Goal: Information Seeking & Learning: Learn about a topic

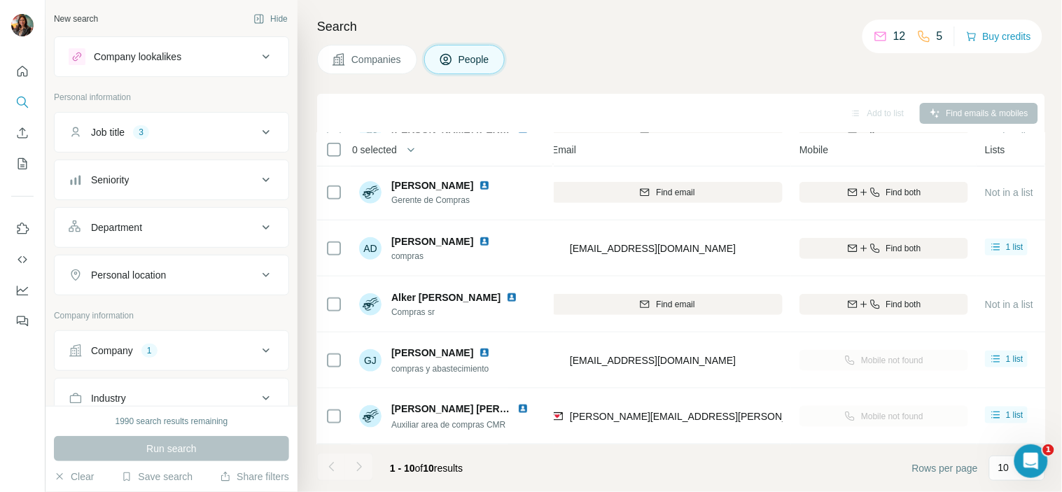
scroll to position [289, 0]
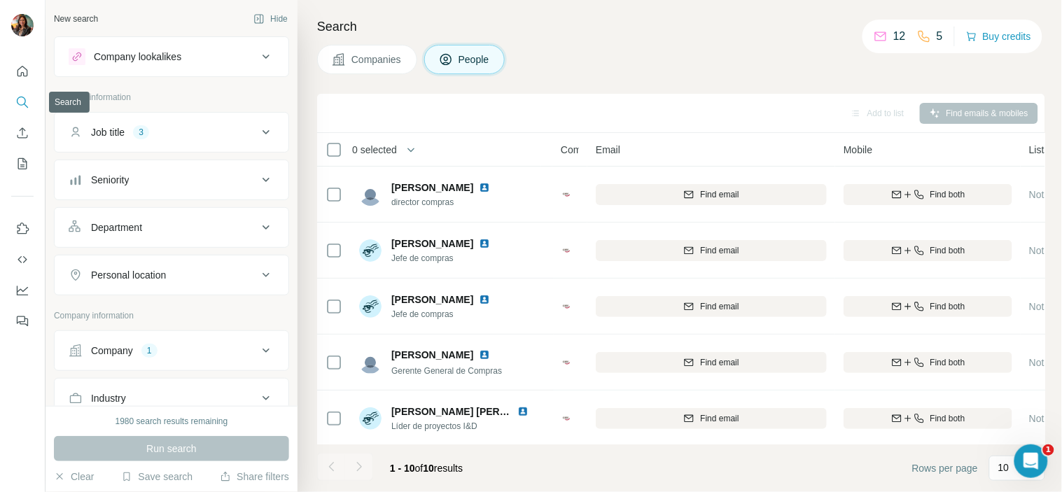
click at [14, 96] on button "Search" at bounding box center [22, 102] width 22 height 25
click at [243, 141] on button "Job title 3" at bounding box center [172, 133] width 234 height 34
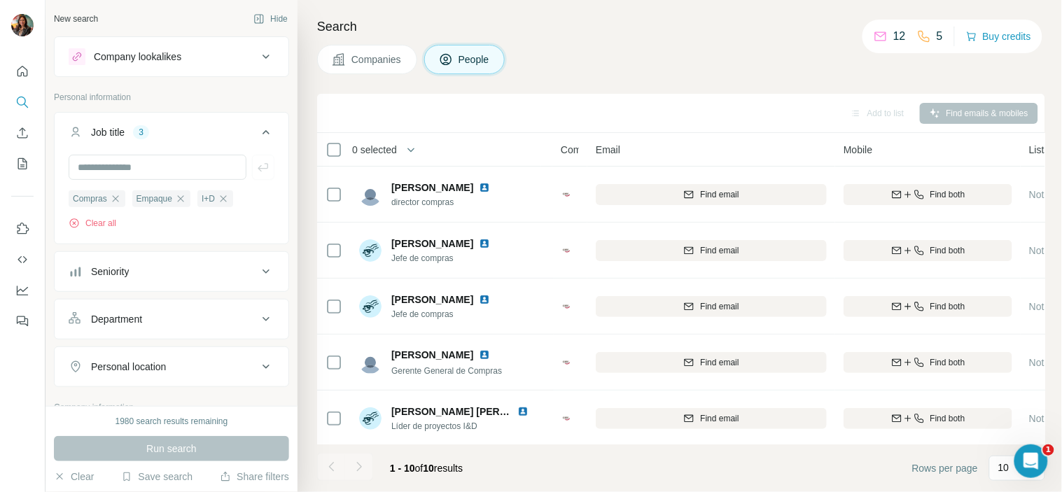
drag, startPoint x: 243, startPoint y: 141, endPoint x: 204, endPoint y: 141, distance: 39.2
click at [204, 141] on button "Job title 3" at bounding box center [172, 135] width 234 height 39
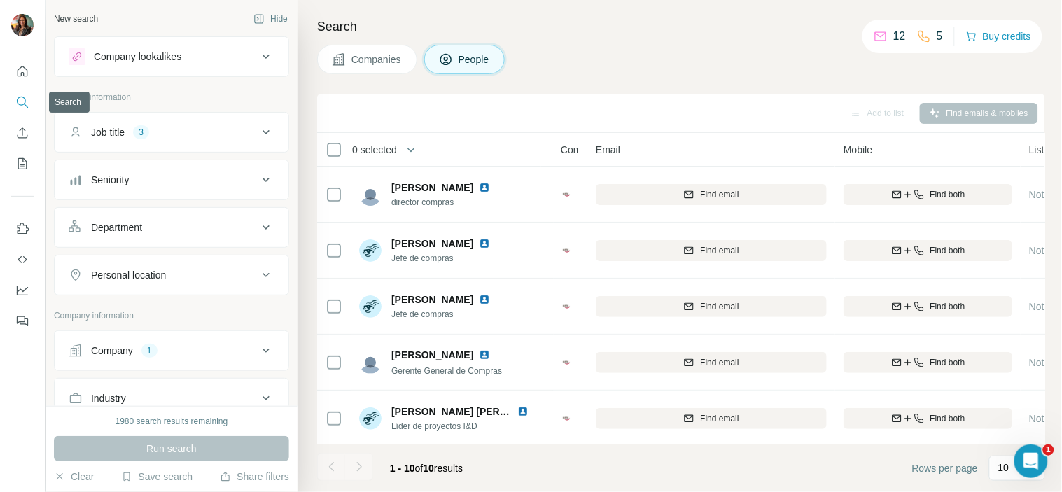
click at [20, 100] on icon "Search" at bounding box center [22, 102] width 14 height 14
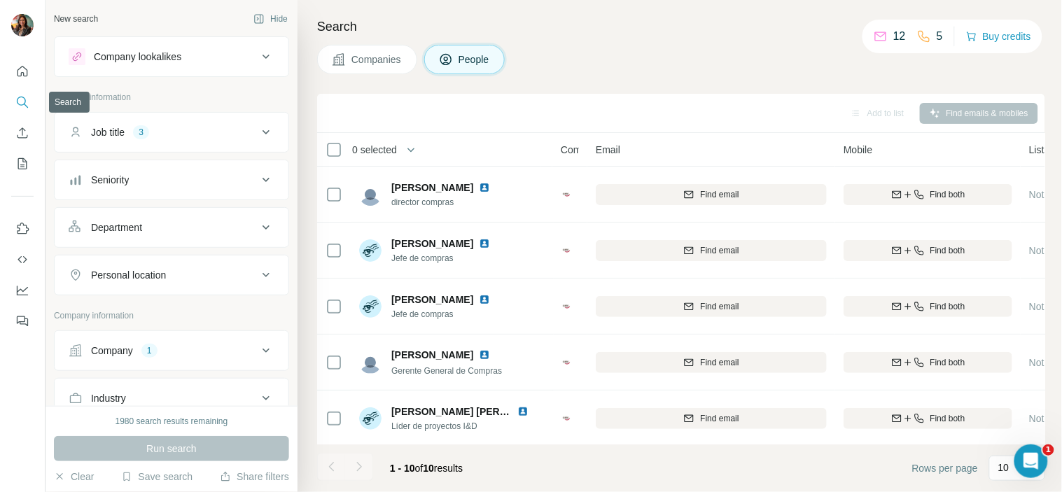
click at [20, 100] on icon "Search" at bounding box center [22, 102] width 14 height 14
click at [255, 342] on button "Company 1" at bounding box center [172, 351] width 234 height 34
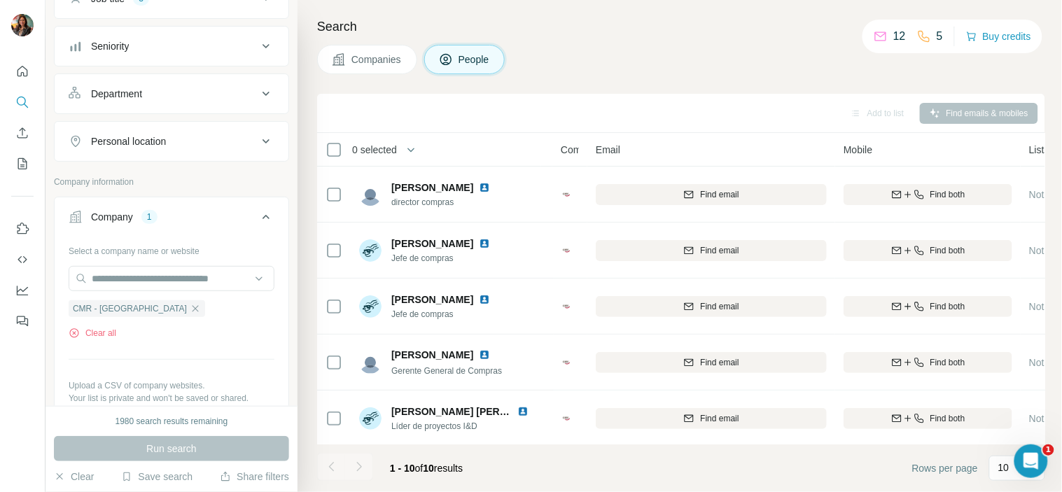
scroll to position [134, 0]
click at [188, 274] on input "text" at bounding box center [172, 277] width 206 height 25
click at [207, 277] on input "text" at bounding box center [172, 277] width 206 height 25
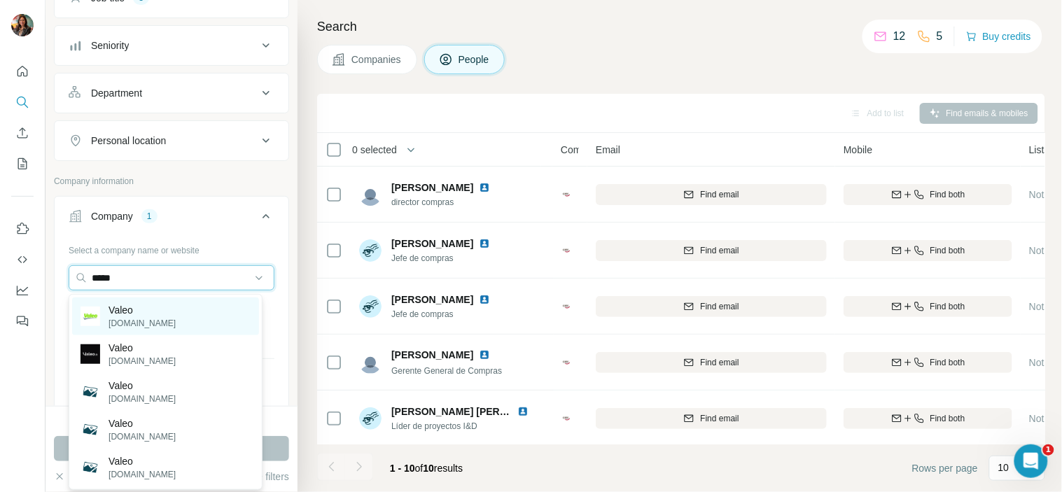
type input "*****"
click at [190, 314] on div "[PERSON_NAME][DOMAIN_NAME]" at bounding box center [165, 317] width 187 height 38
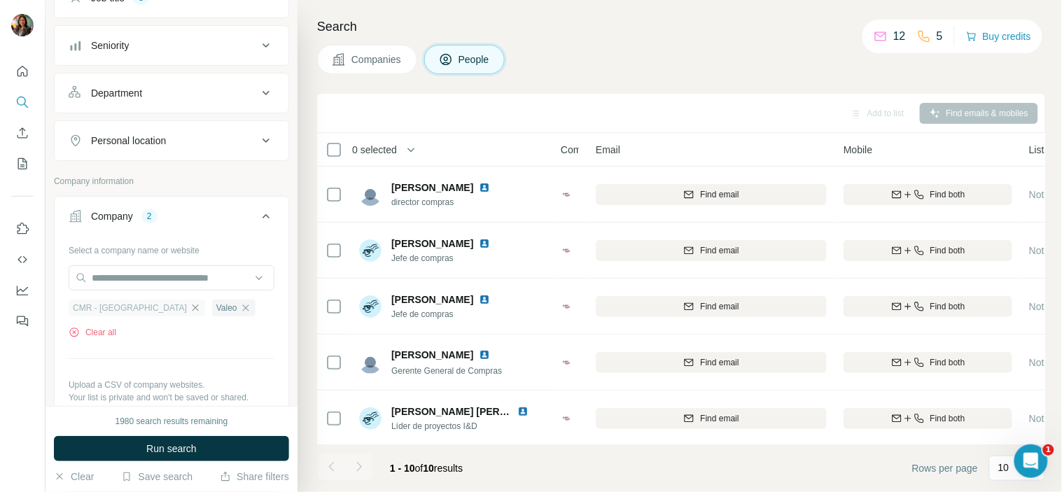
click at [190, 308] on icon "button" at bounding box center [195, 307] width 11 height 11
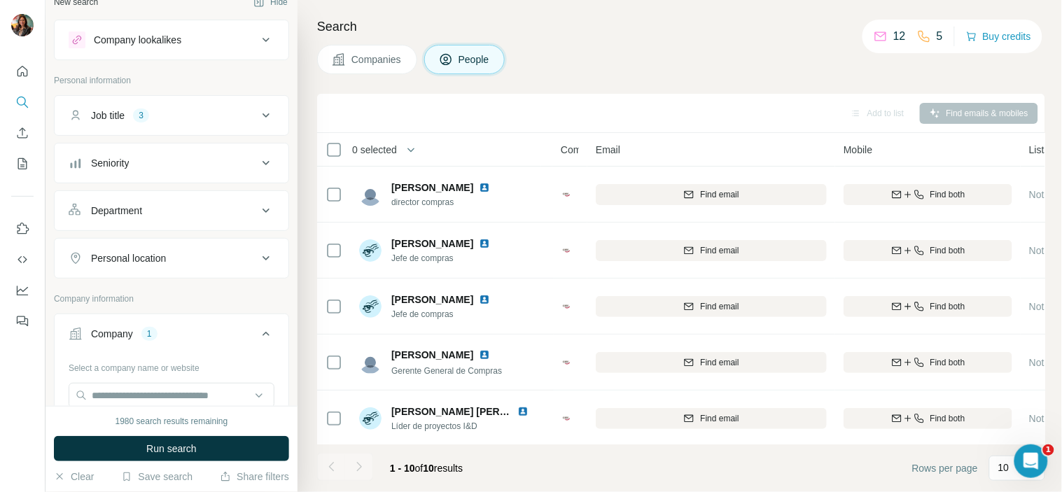
scroll to position [12, 0]
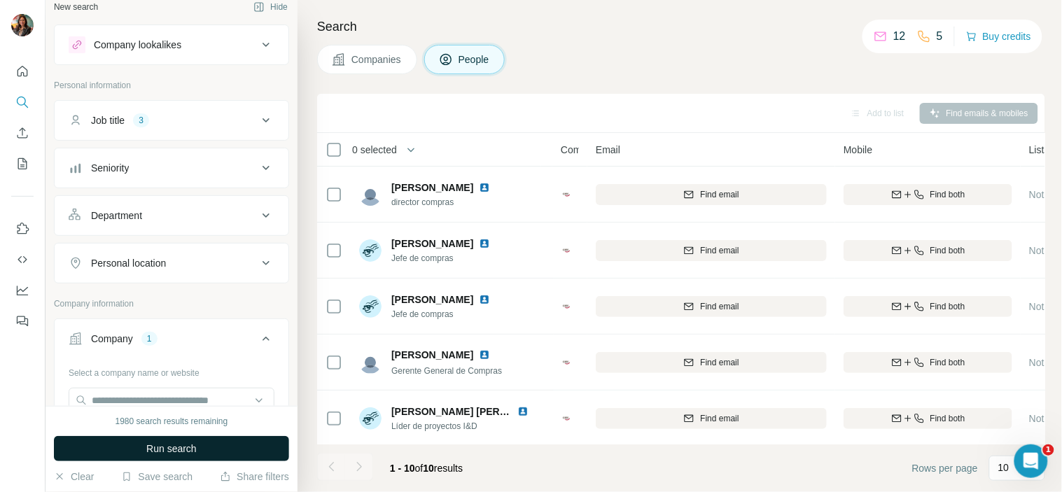
click at [176, 449] on span "Run search" at bounding box center [171, 449] width 50 height 14
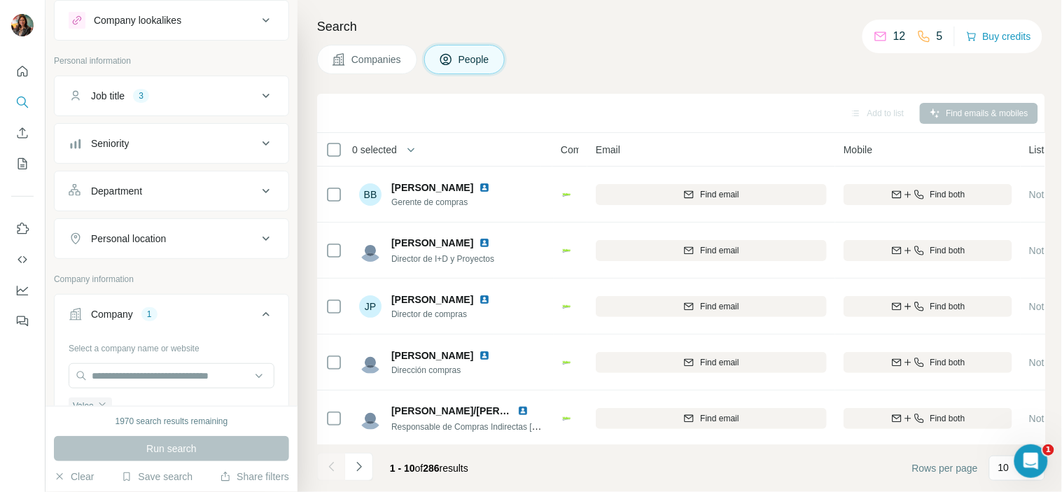
scroll to position [47, 0]
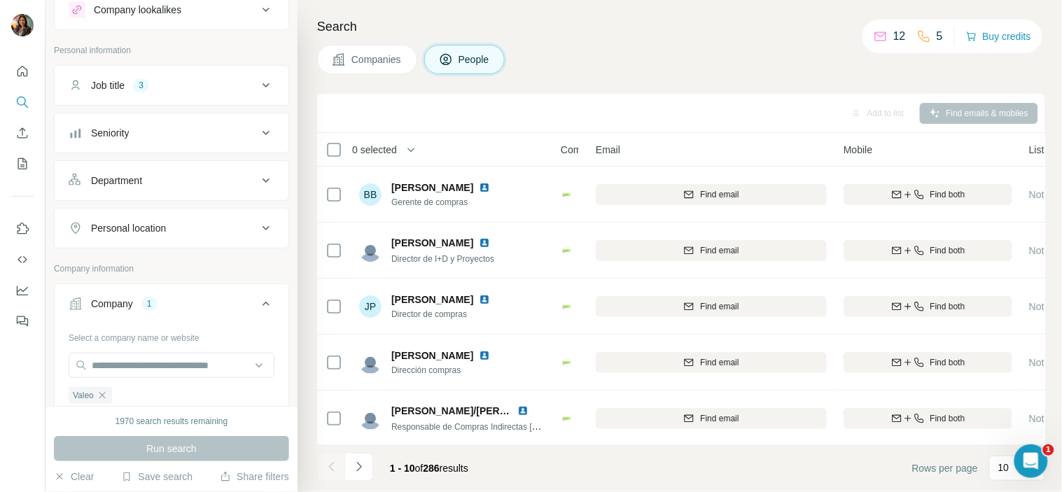
click at [200, 229] on div "Personal location" at bounding box center [163, 228] width 189 height 14
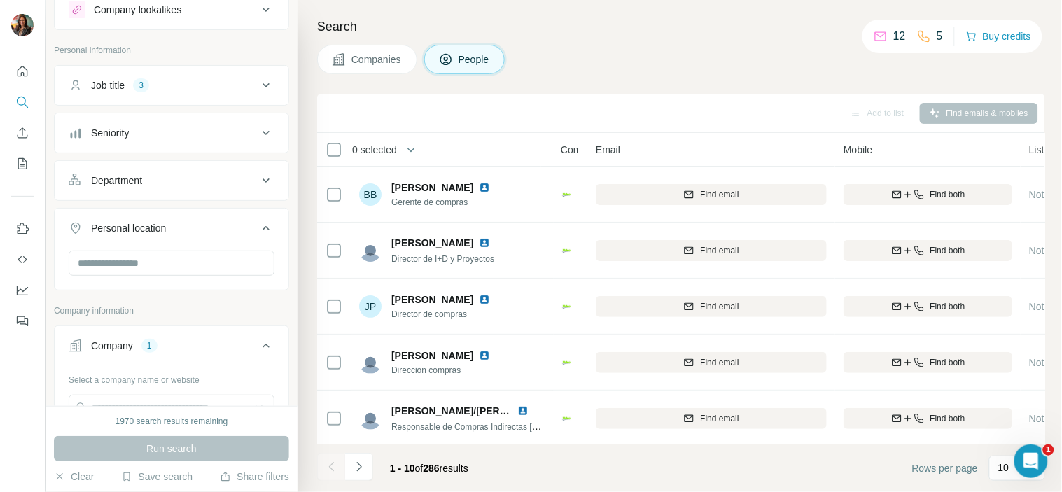
click at [200, 229] on div "Personal location" at bounding box center [163, 228] width 189 height 14
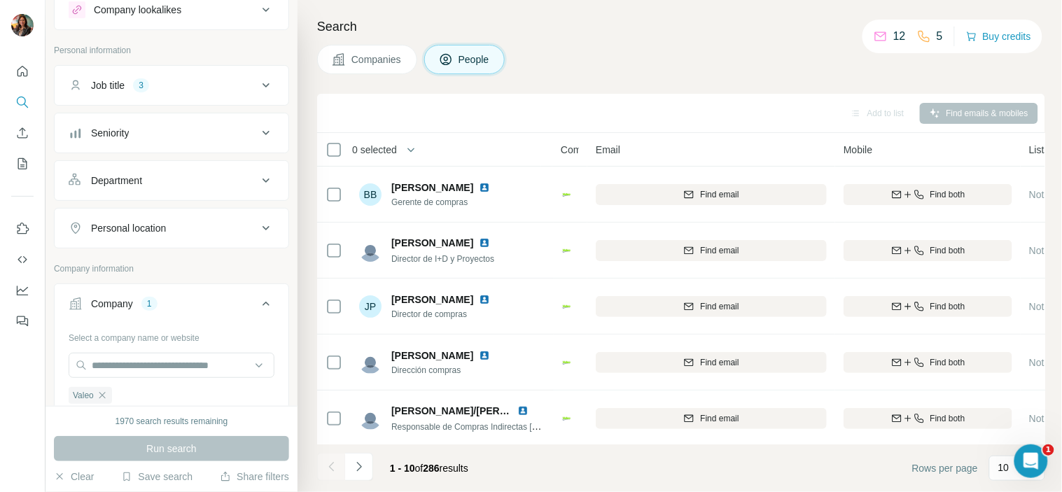
click at [200, 229] on div "Personal location" at bounding box center [163, 228] width 189 height 14
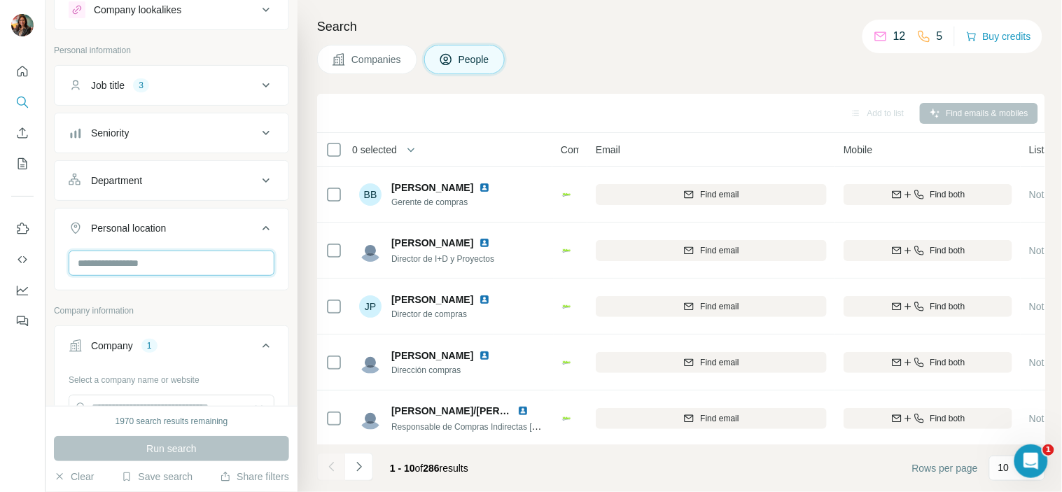
click at [197, 252] on input "text" at bounding box center [172, 263] width 206 height 25
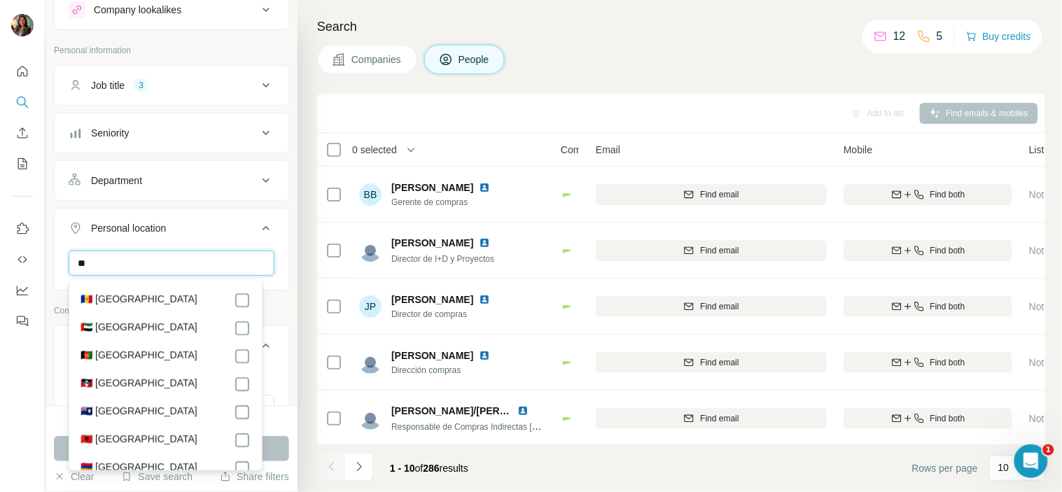
type input "*"
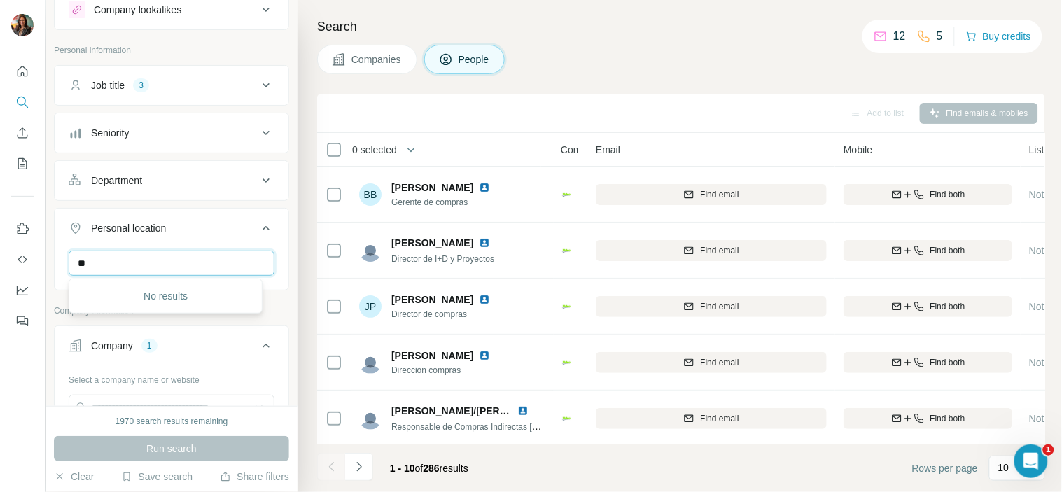
type input "*"
type input "******"
click at [197, 252] on input "******" at bounding box center [172, 263] width 206 height 25
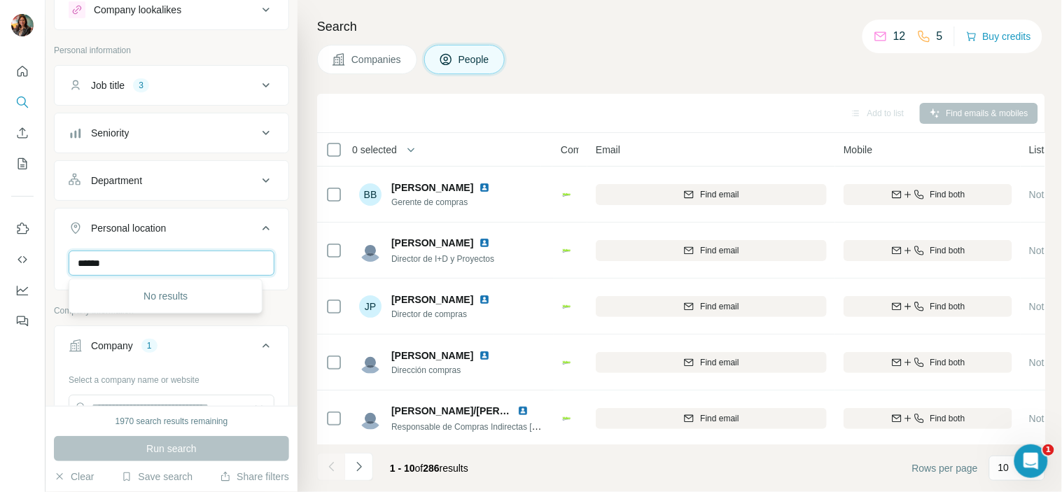
click at [197, 252] on input "******" at bounding box center [172, 263] width 206 height 25
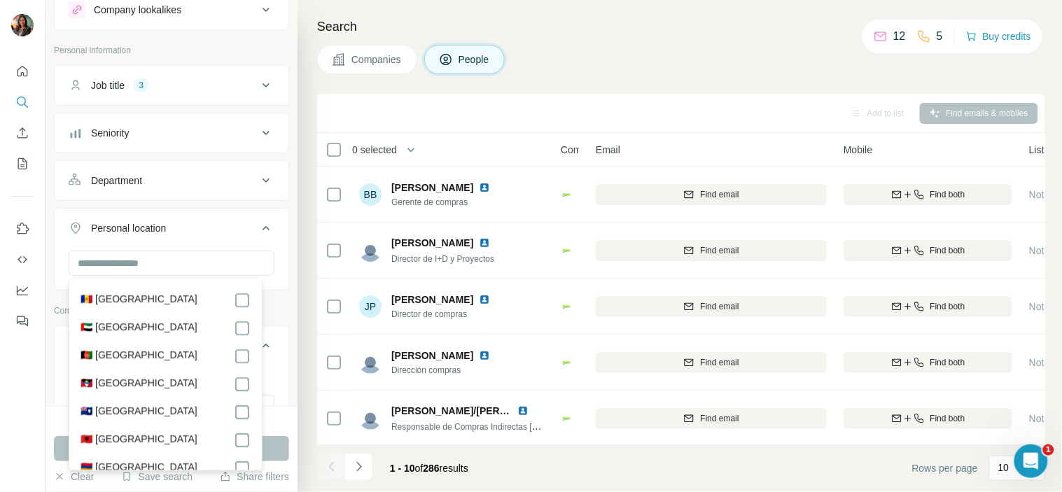
click at [333, 111] on div "Add to list Find emails & mobiles" at bounding box center [681, 113] width 714 height 25
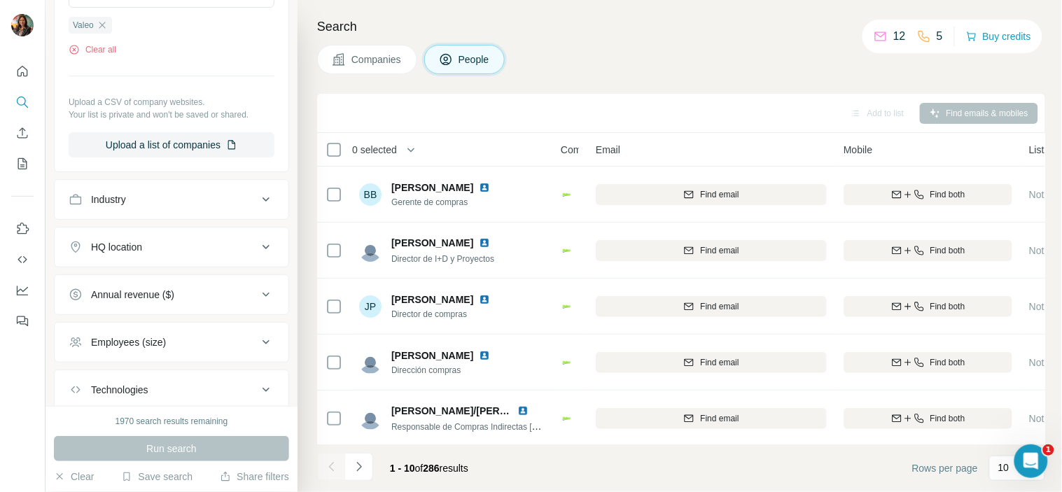
scroll to position [460, 0]
click at [197, 249] on div "HQ location" at bounding box center [163, 246] width 189 height 14
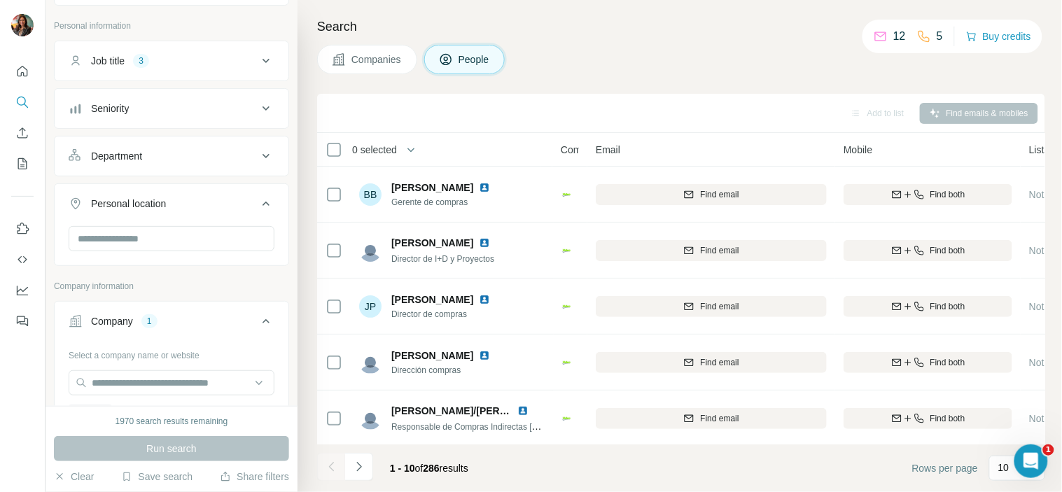
scroll to position [69, 0]
click at [185, 59] on div "Job title 3" at bounding box center [163, 64] width 189 height 14
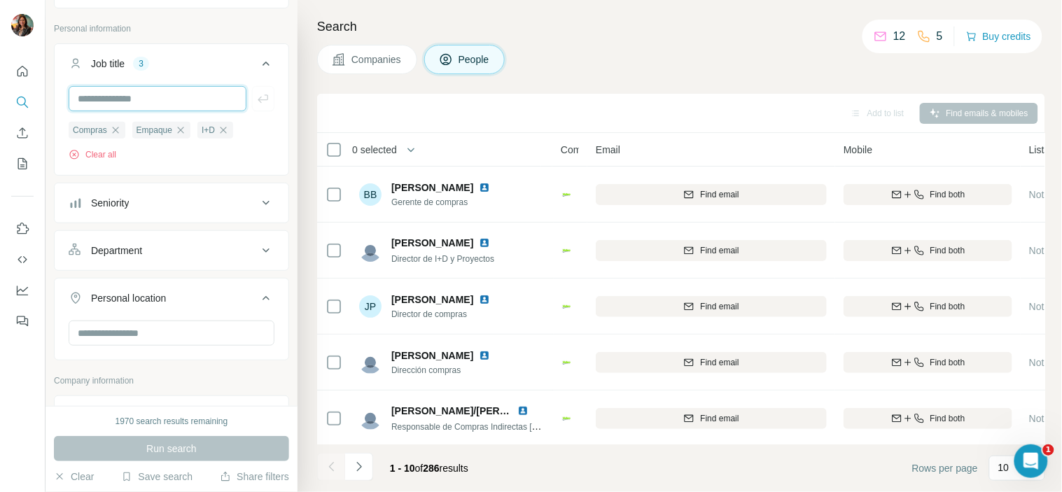
click at [184, 106] on input "text" at bounding box center [158, 98] width 178 height 25
click at [118, 128] on icon "button" at bounding box center [115, 130] width 6 height 6
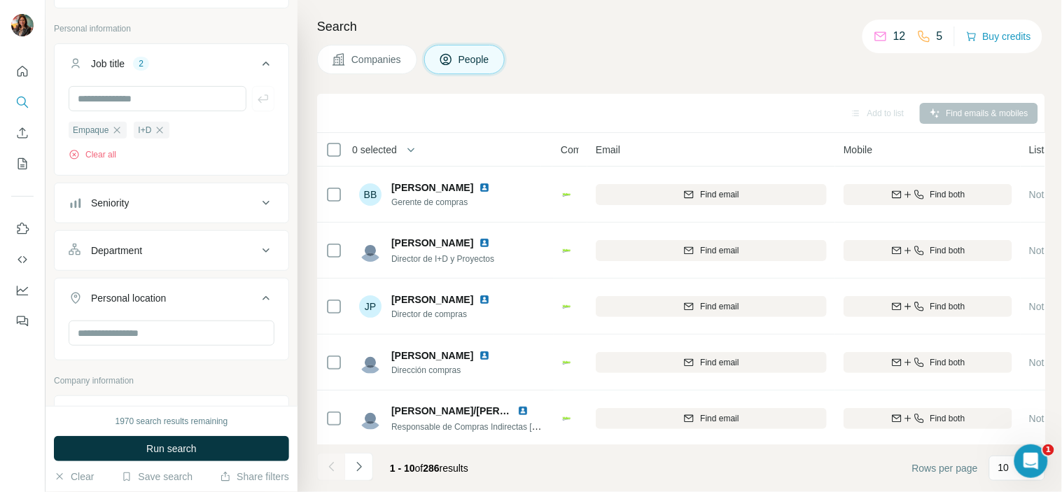
click at [120, 128] on icon "button" at bounding box center [116, 130] width 11 height 11
drag, startPoint x: 101, startPoint y: 132, endPoint x: 119, endPoint y: 116, distance: 24.3
click at [100, 133] on div "I+D" at bounding box center [87, 130] width 36 height 17
click at [129, 99] on input "text" at bounding box center [158, 98] width 178 height 25
click at [95, 132] on icon "button" at bounding box center [94, 130] width 11 height 11
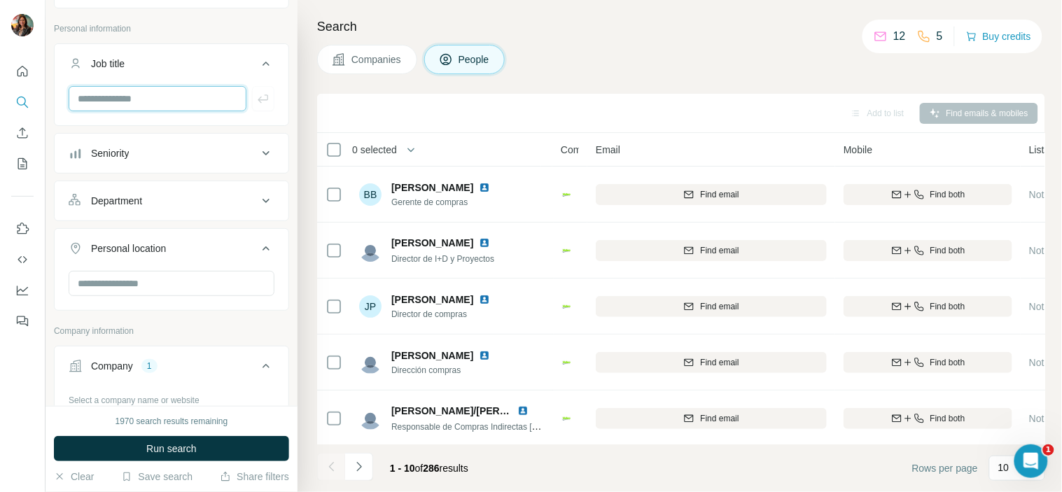
click at [117, 97] on input "text" at bounding box center [158, 98] width 178 height 25
type input "**********"
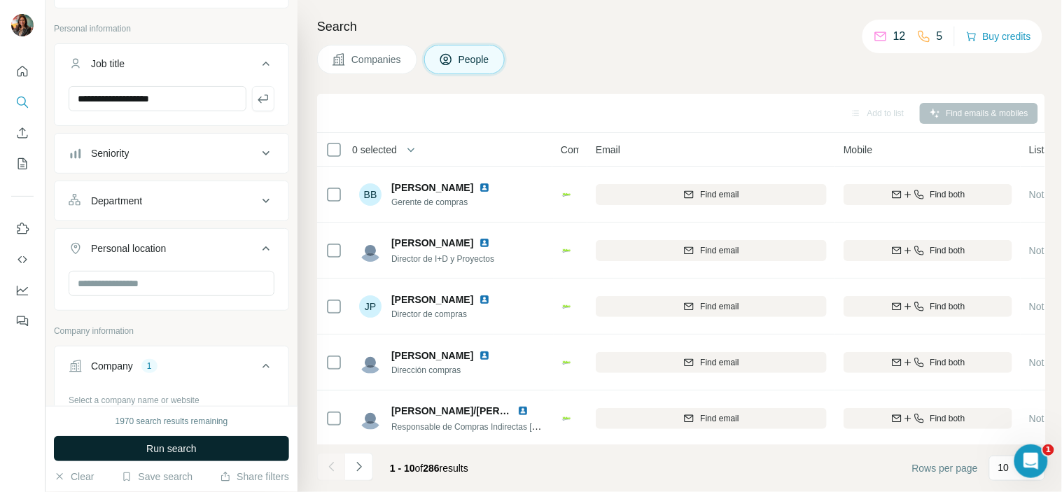
click at [158, 448] on span "Run search" at bounding box center [171, 449] width 50 height 14
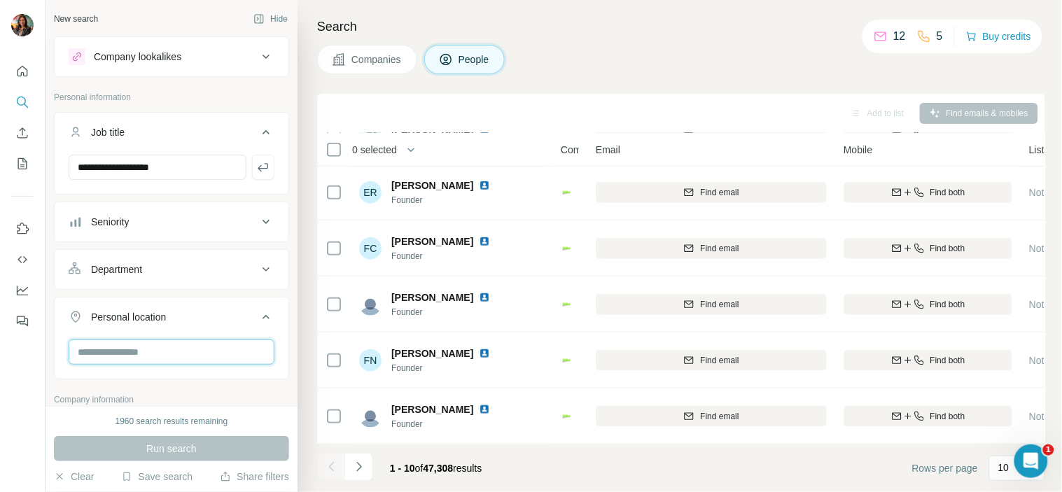
click at [176, 343] on input "text" at bounding box center [172, 352] width 206 height 25
type input "******"
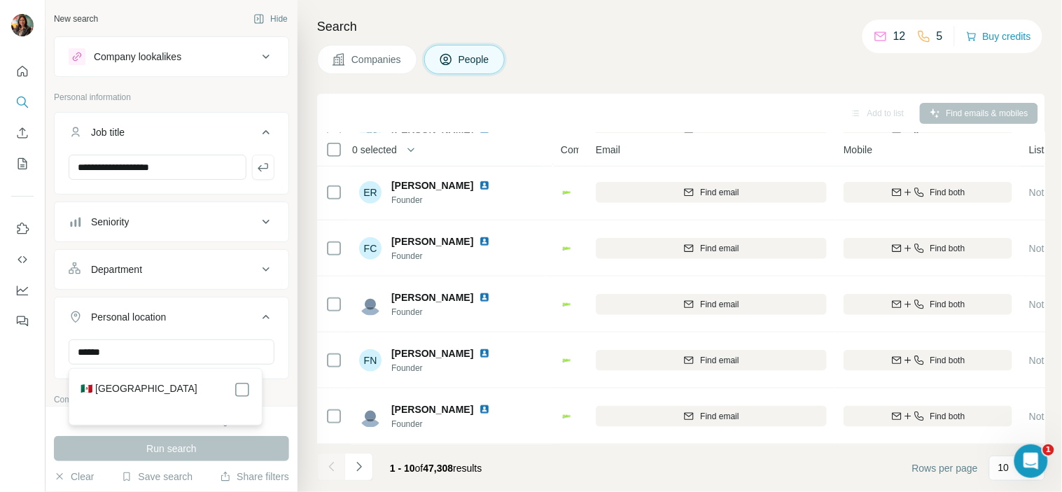
click at [231, 396] on div "🇲🇽 [GEOGRAPHIC_DATA]" at bounding box center [166, 390] width 170 height 17
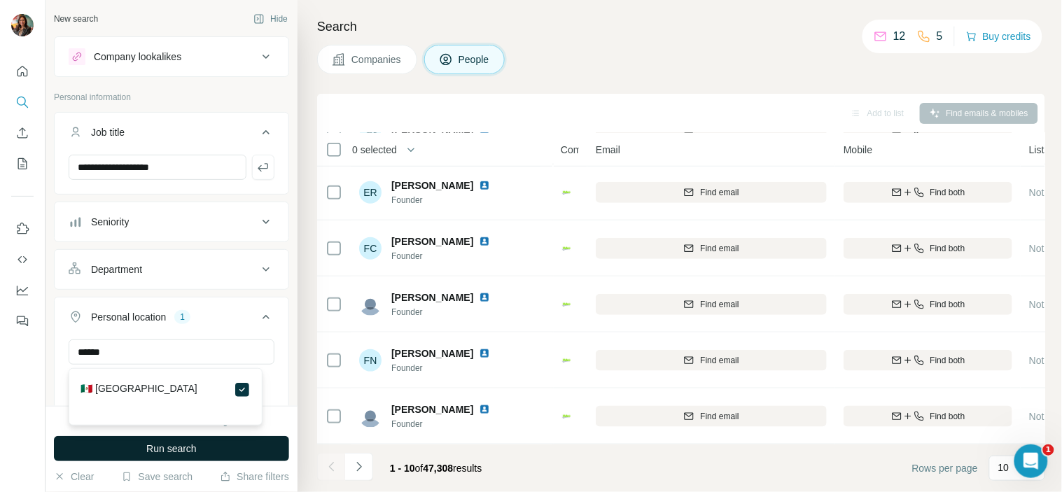
click at [229, 444] on button "Run search" at bounding box center [171, 448] width 235 height 25
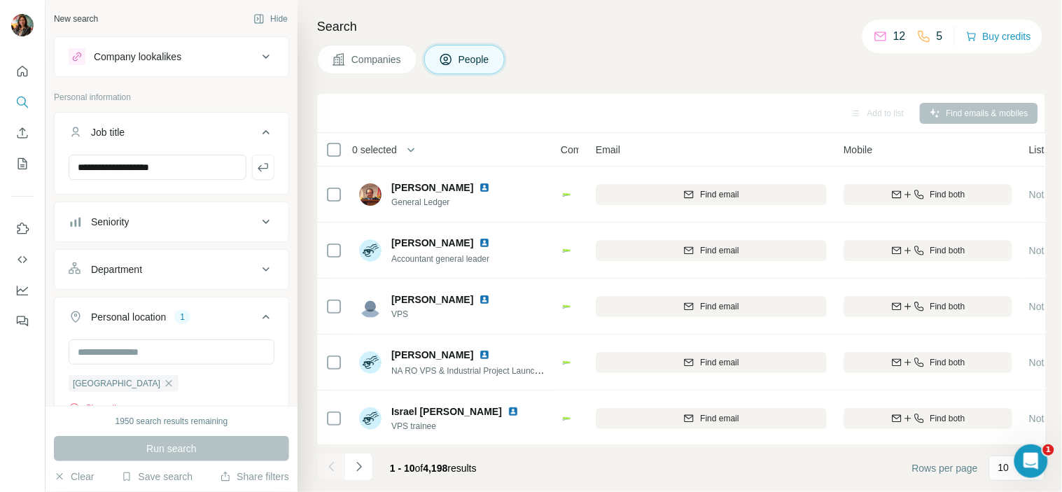
scroll to position [289, 0]
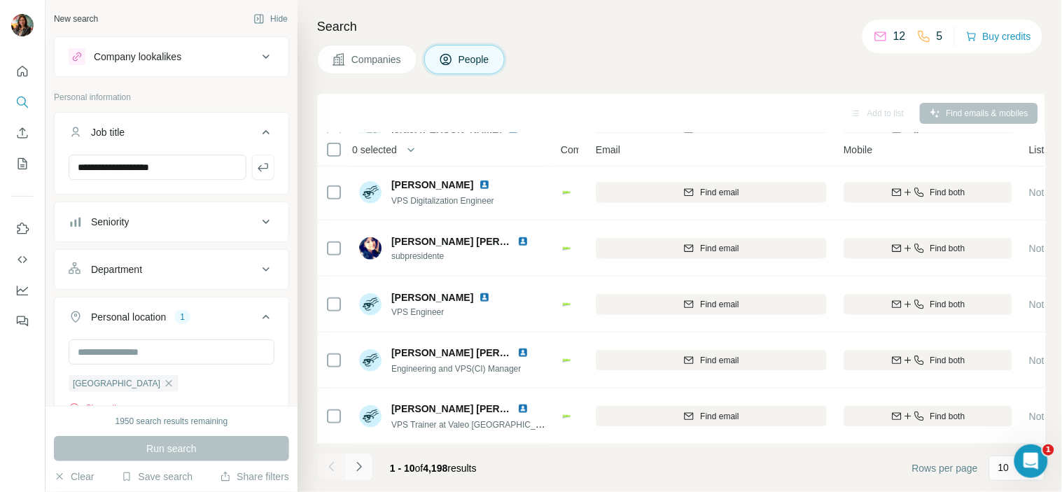
click at [356, 463] on icon "Navigate to next page" at bounding box center [359, 467] width 14 height 14
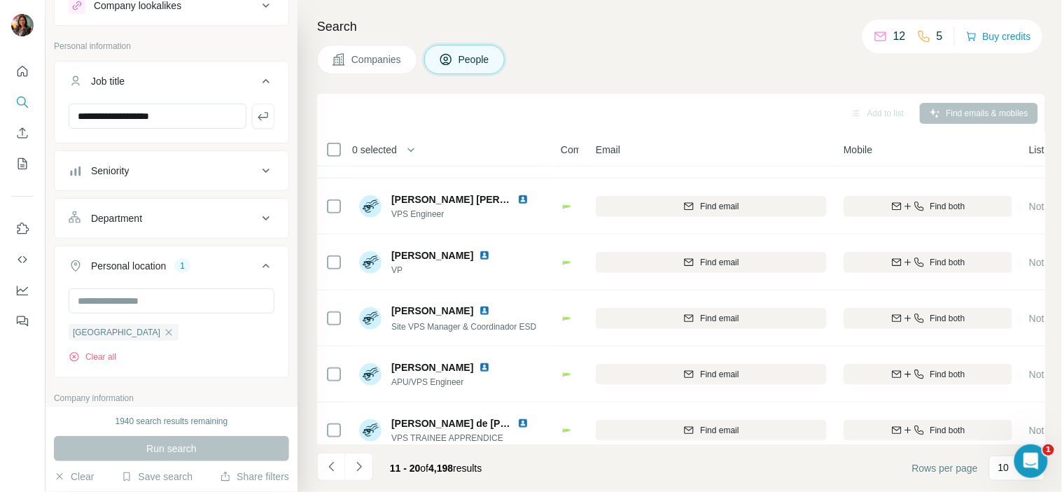
scroll to position [42, 0]
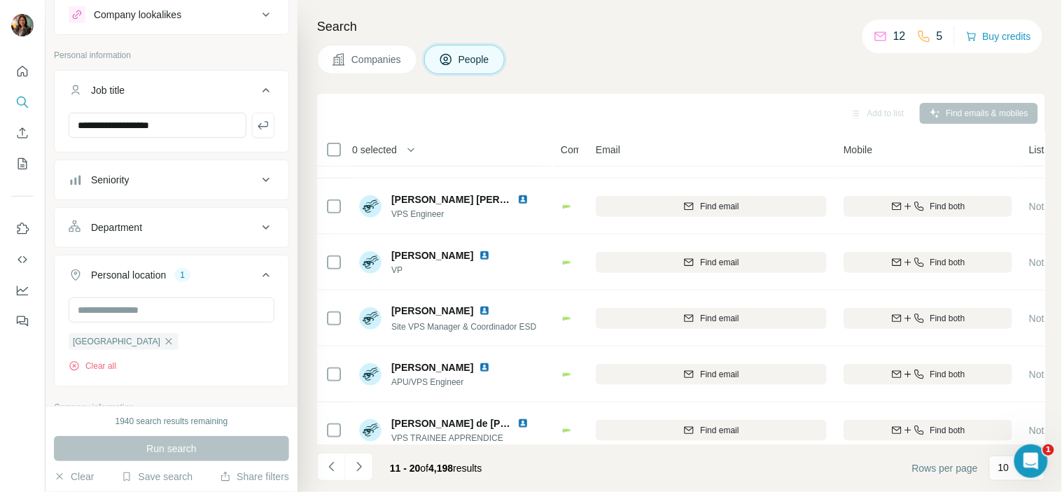
click at [183, 214] on button "Department" at bounding box center [172, 228] width 234 height 34
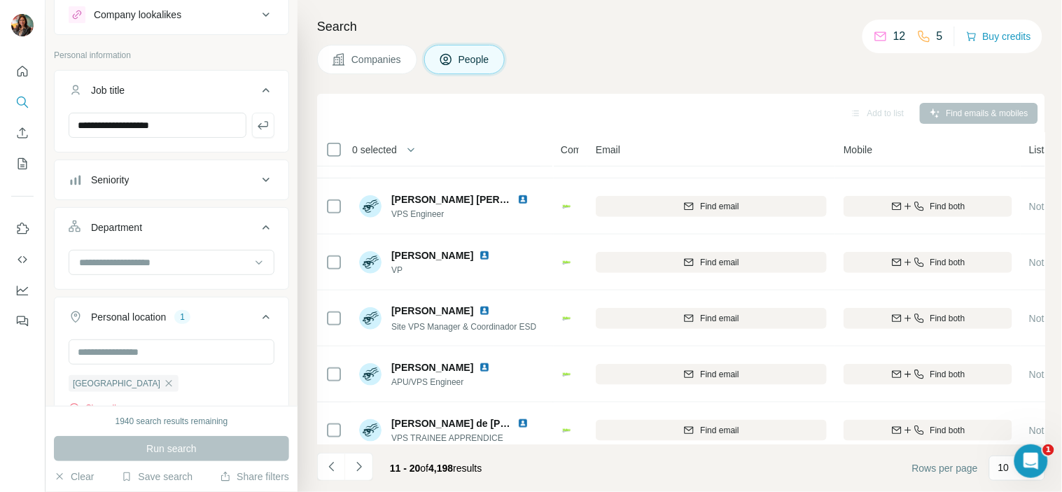
click at [183, 214] on button "Department" at bounding box center [172, 230] width 234 height 39
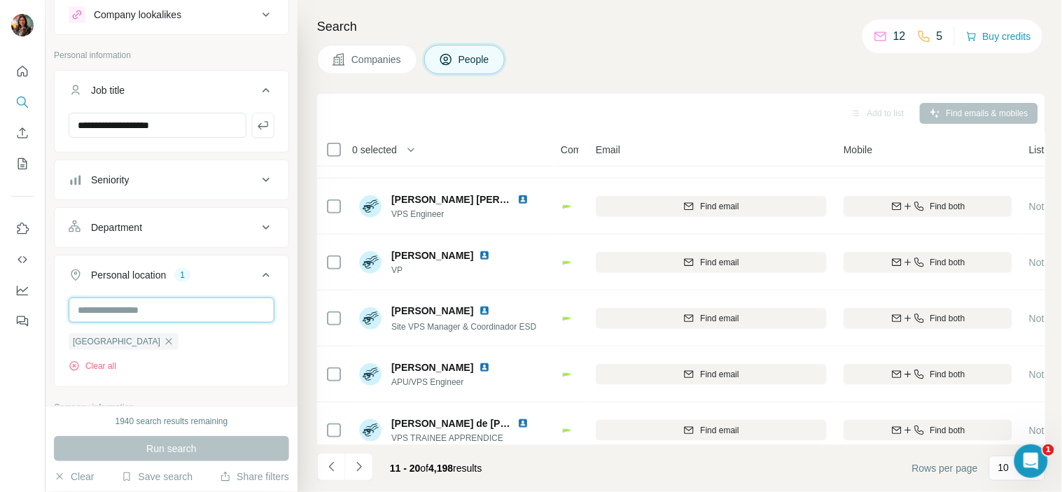
click at [177, 319] on input "text" at bounding box center [172, 310] width 206 height 25
type input "*"
click at [465, 96] on div "Add to list Find emails & mobiles" at bounding box center [681, 113] width 728 height 39
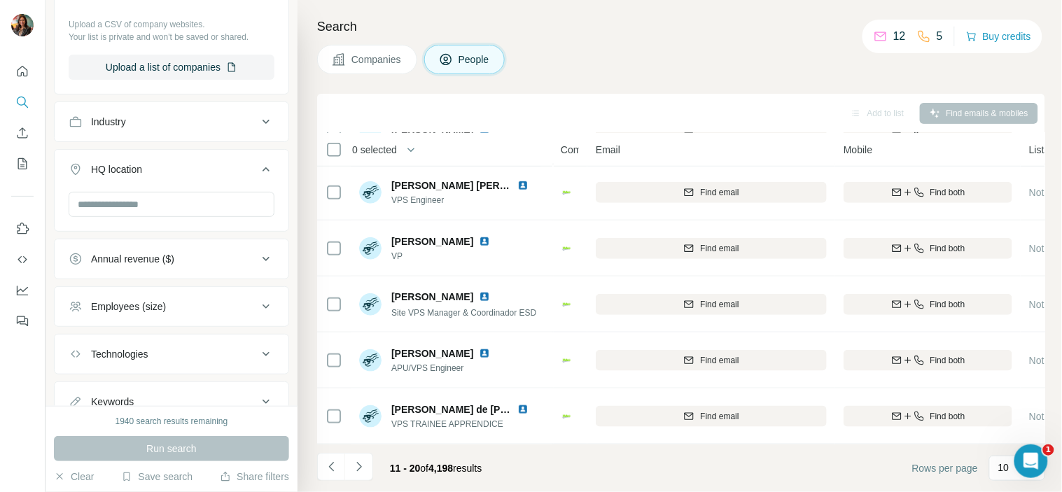
scroll to position [688, 0]
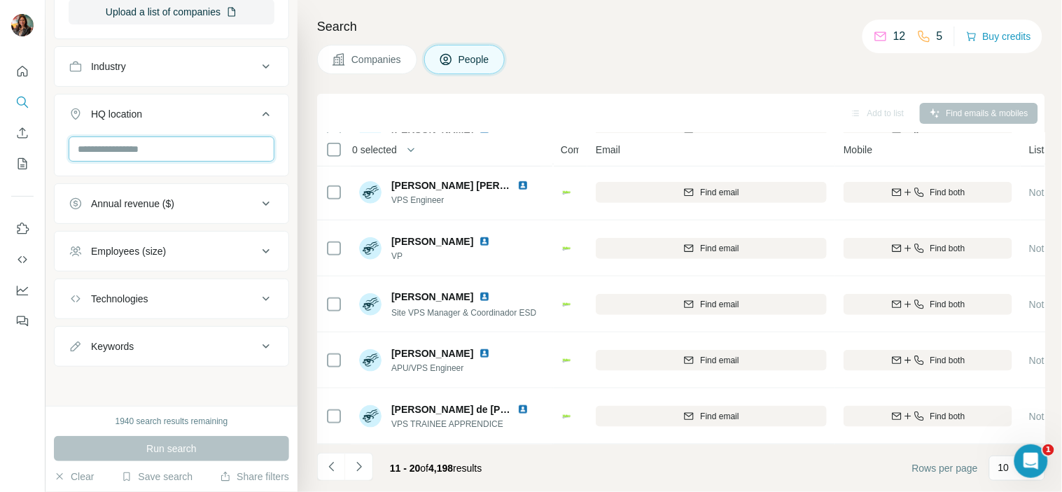
click at [148, 158] on input "text" at bounding box center [172, 149] width 206 height 25
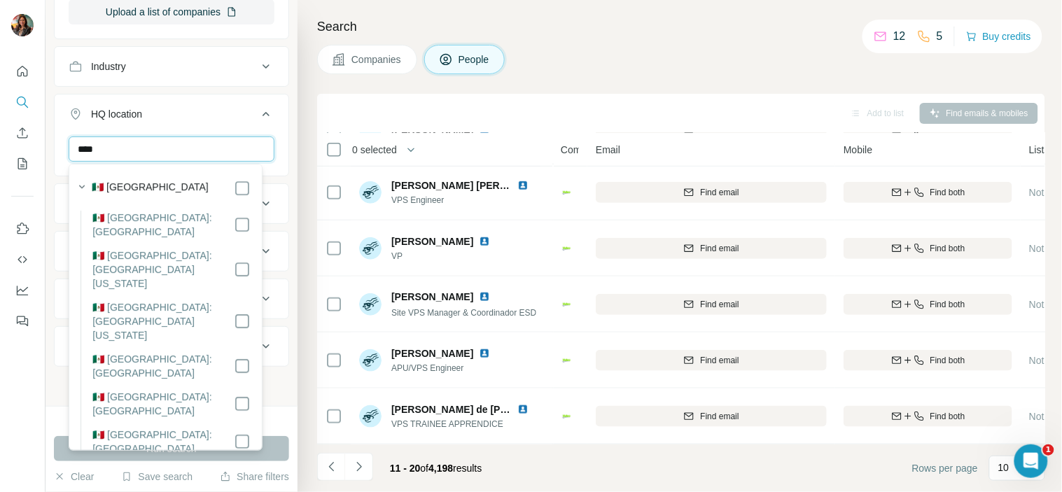
type input "****"
click at [155, 180] on div "🇲🇽 [GEOGRAPHIC_DATA]" at bounding box center [171, 188] width 159 height 17
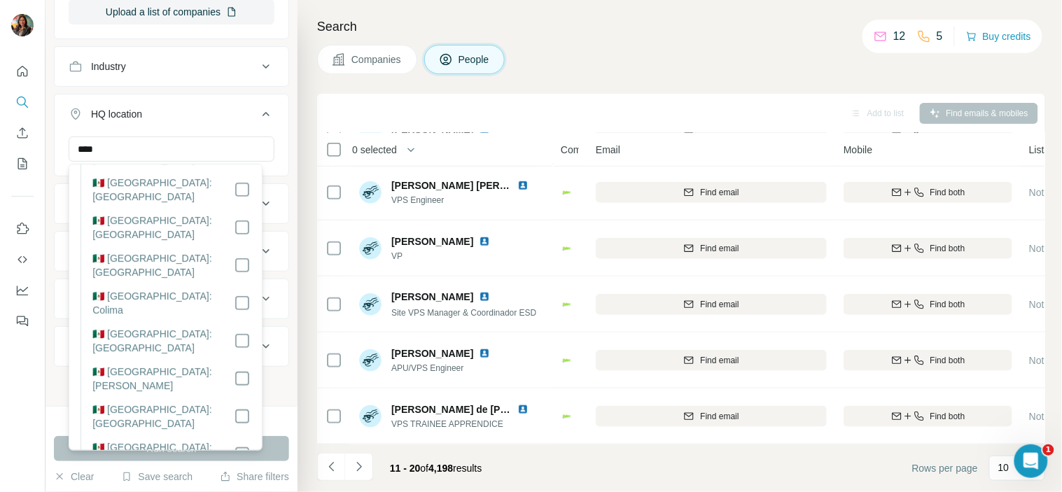
scroll to position [256, 0]
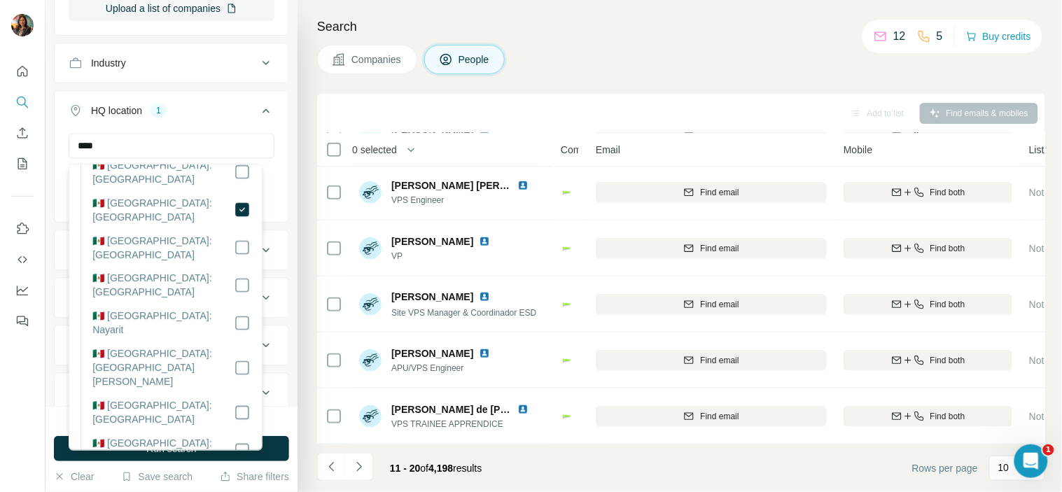
scroll to position [630, 0]
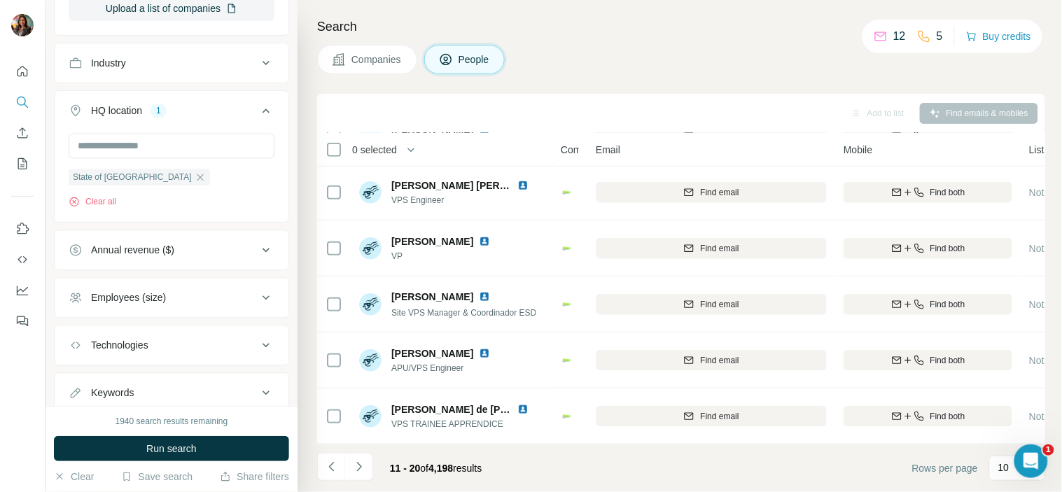
click at [305, 136] on div "Search Companies People Add to list Find emails & mobiles 0 selected People Com…" at bounding box center [680, 246] width 765 height 492
click at [179, 439] on button "Run search" at bounding box center [171, 448] width 235 height 25
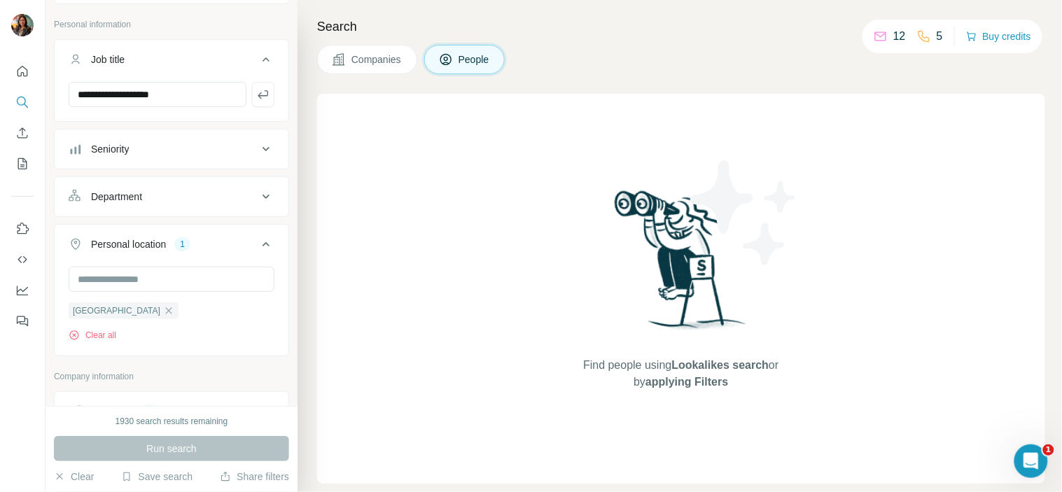
scroll to position [72, 0]
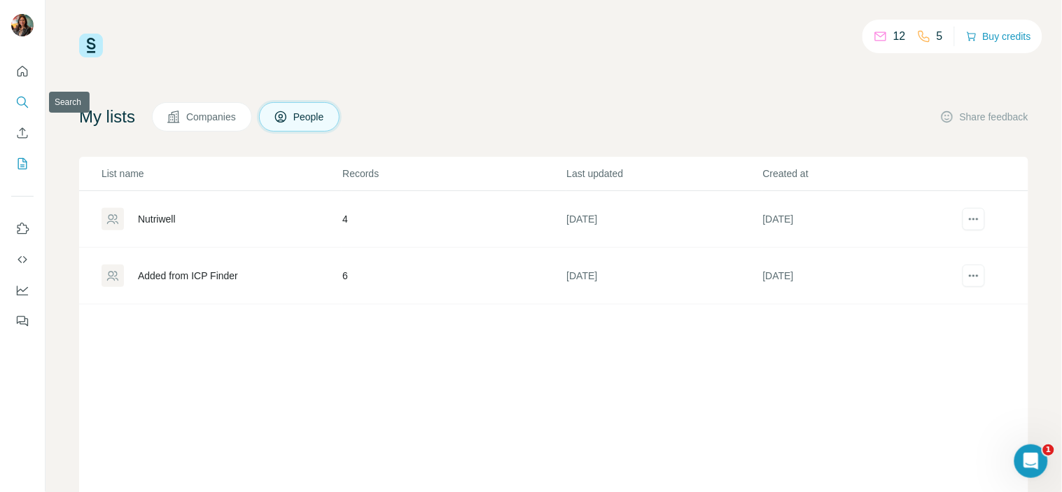
click at [20, 99] on icon "Search" at bounding box center [22, 102] width 14 height 14
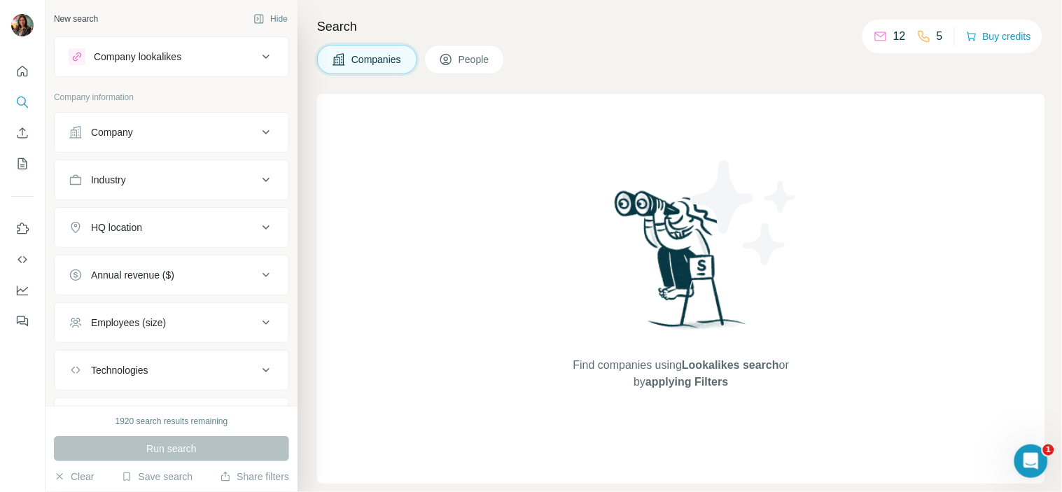
click at [143, 50] on div "Company lookalikes" at bounding box center [138, 57] width 88 height 14
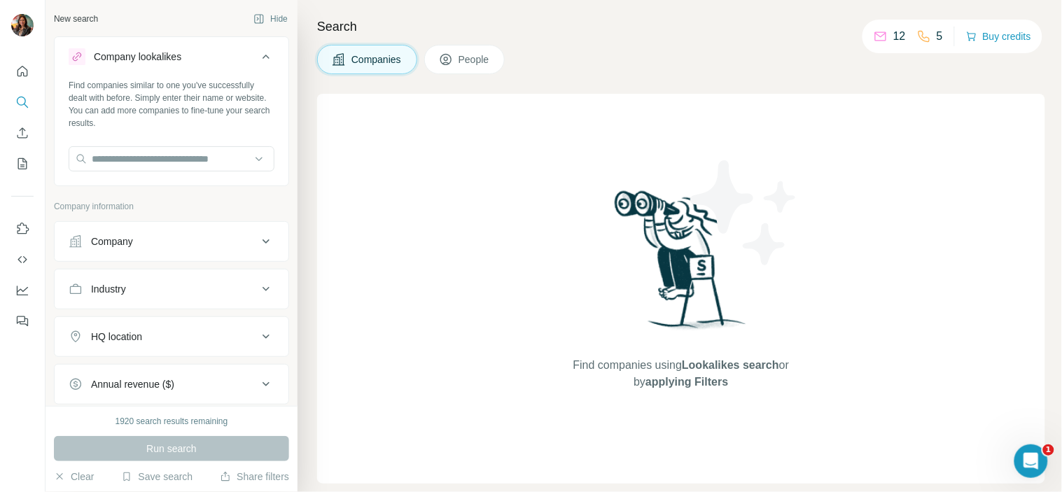
click at [143, 50] on div "Company lookalikes" at bounding box center [138, 57] width 88 height 14
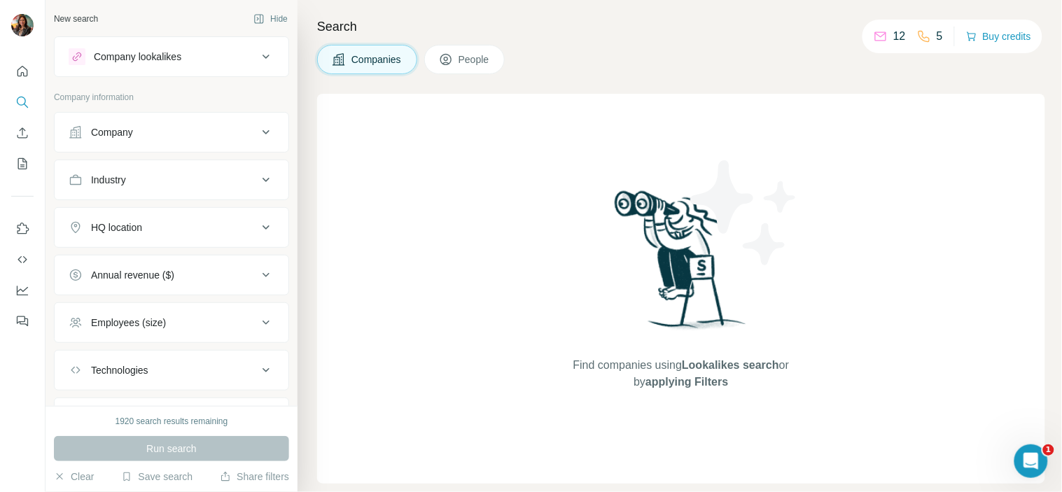
click at [141, 120] on button "Company" at bounding box center [172, 133] width 234 height 34
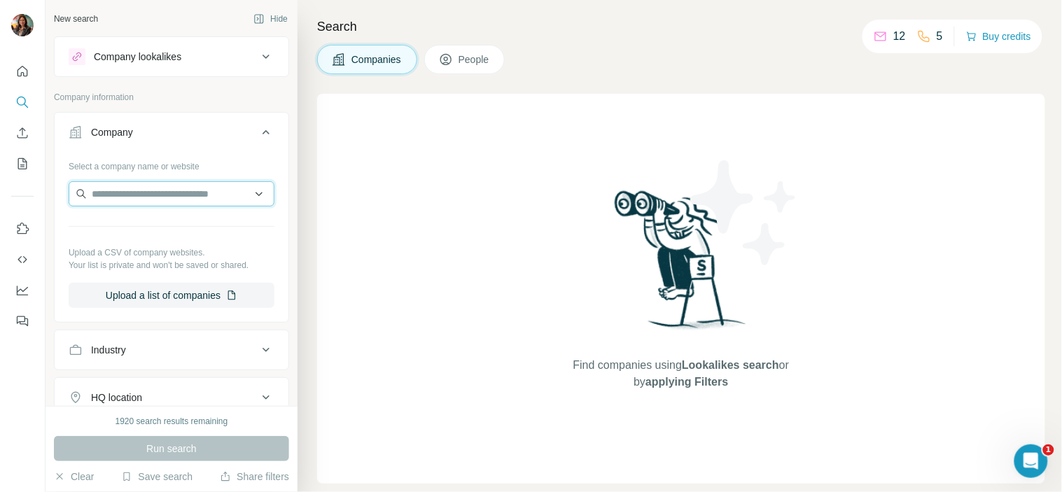
click at [136, 193] on input "text" at bounding box center [172, 193] width 206 height 25
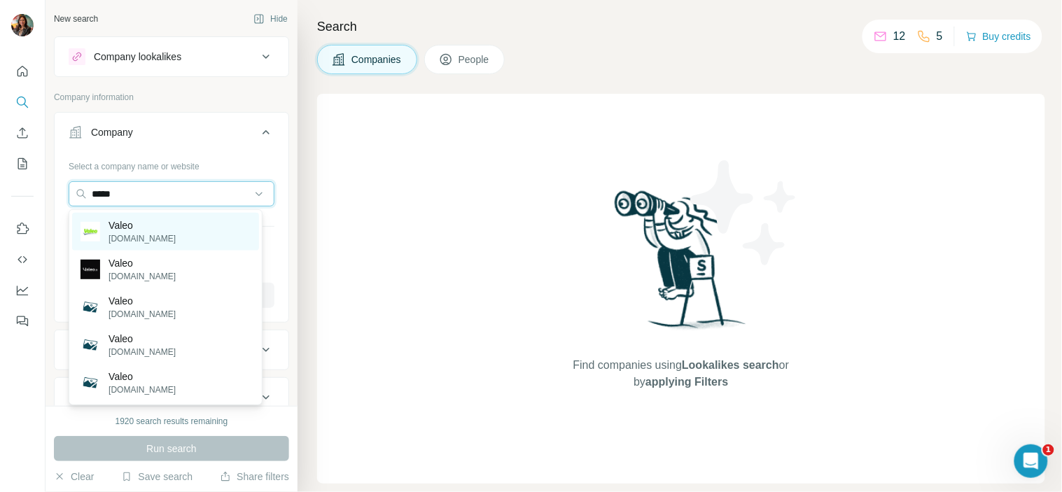
type input "*****"
click at [140, 232] on p "[DOMAIN_NAME]" at bounding box center [142, 238] width 67 height 13
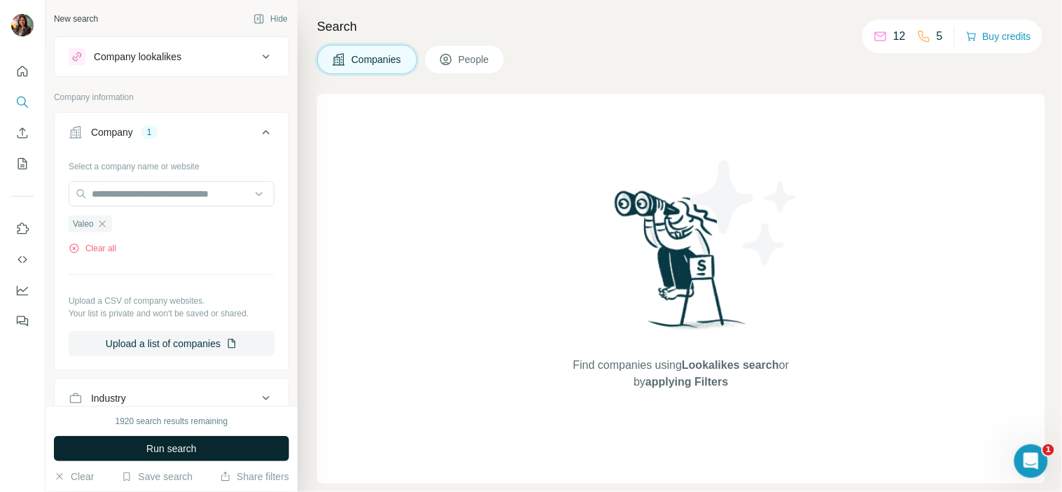
click at [200, 446] on button "Run search" at bounding box center [171, 448] width 235 height 25
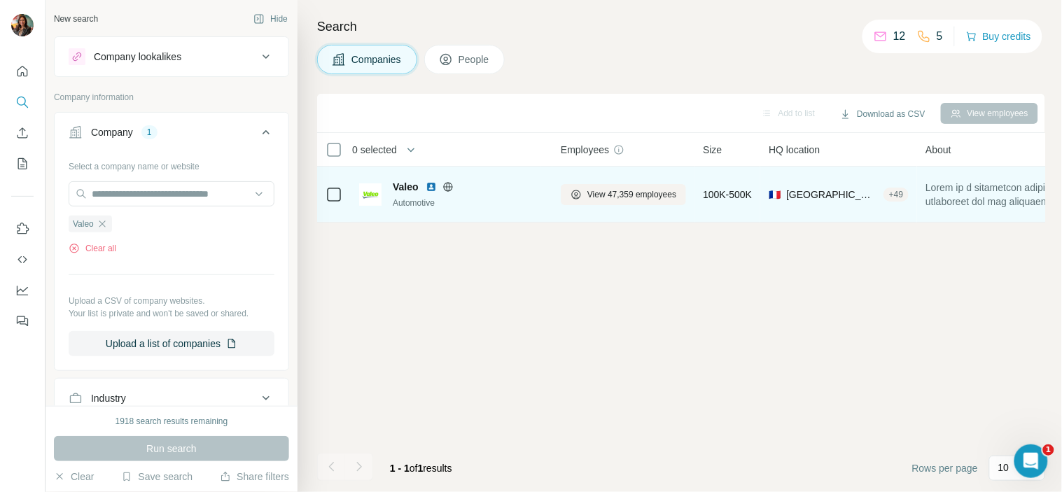
click at [418, 181] on span "Valeo" at bounding box center [406, 187] width 26 height 14
click at [401, 190] on span "Valeo" at bounding box center [406, 187] width 26 height 14
click at [593, 193] on span "View 47,359 employees" at bounding box center [631, 194] width 89 height 13
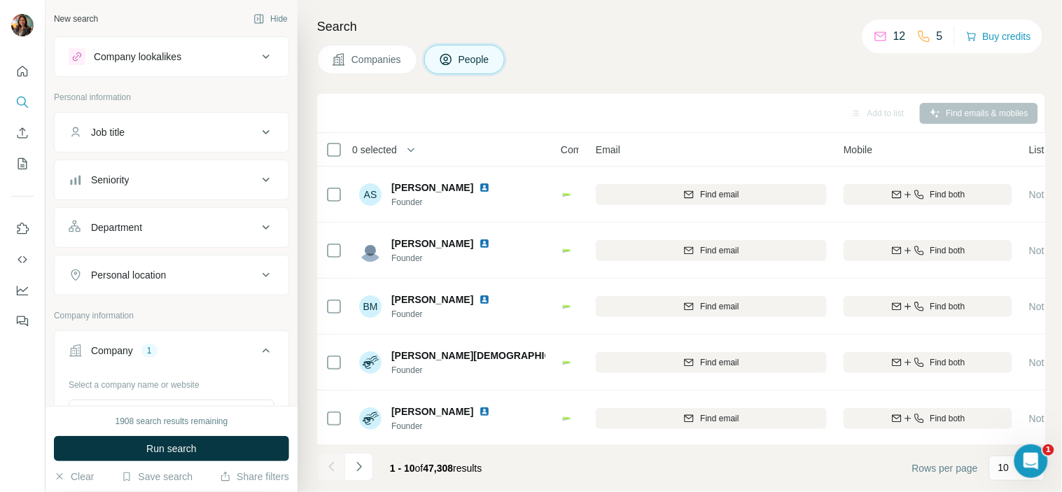
click at [200, 282] on div "Personal location" at bounding box center [163, 275] width 189 height 14
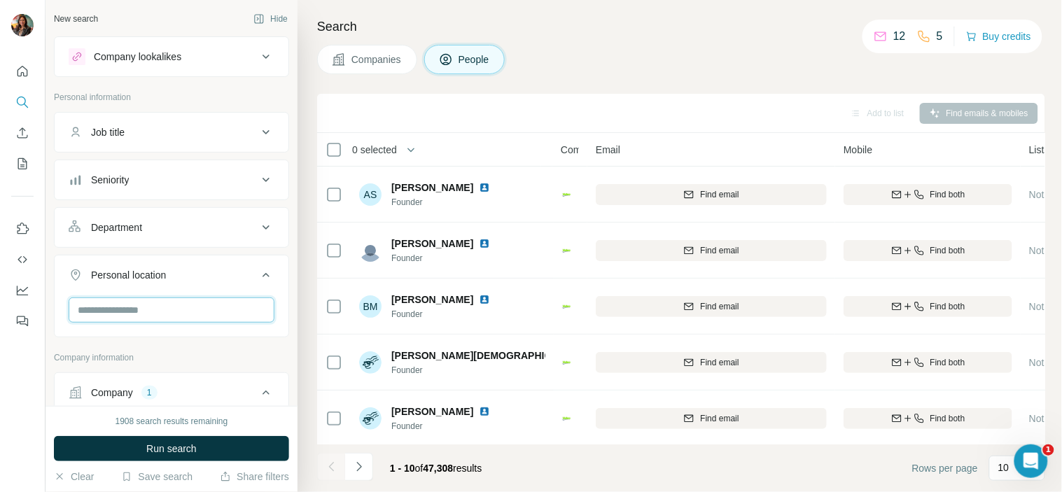
click at [197, 305] on input "text" at bounding box center [172, 310] width 206 height 25
type input "*"
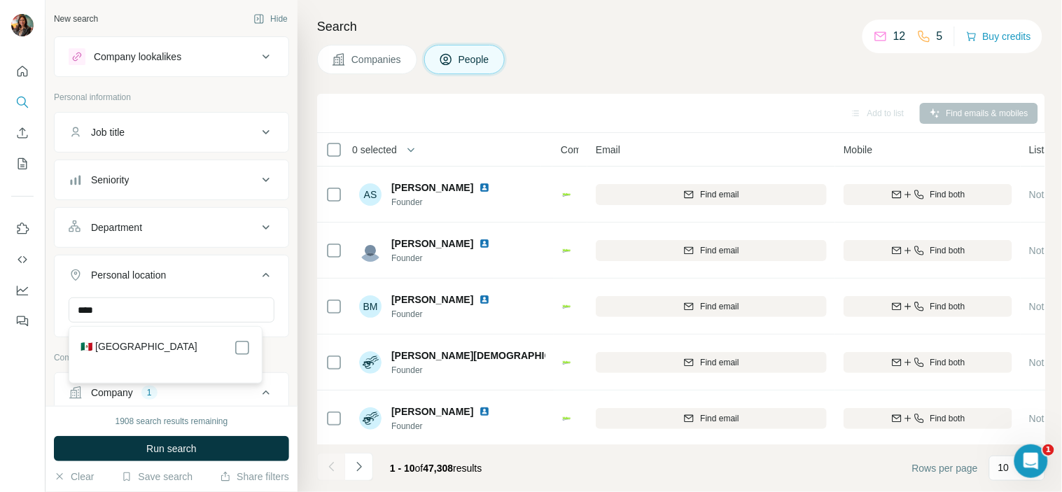
click at [176, 333] on div "🇲🇽 [GEOGRAPHIC_DATA]" at bounding box center [166, 354] width 194 height 57
click at [176, 333] on div "🇲🇽 [GEOGRAPHIC_DATA]" at bounding box center [165, 355] width 187 height 50
click at [176, 337] on div "🇲🇽 [GEOGRAPHIC_DATA]" at bounding box center [165, 355] width 187 height 50
click at [175, 341] on div "🇲🇽 [GEOGRAPHIC_DATA]" at bounding box center [166, 348] width 170 height 17
click at [204, 316] on input "****" at bounding box center [172, 310] width 206 height 25
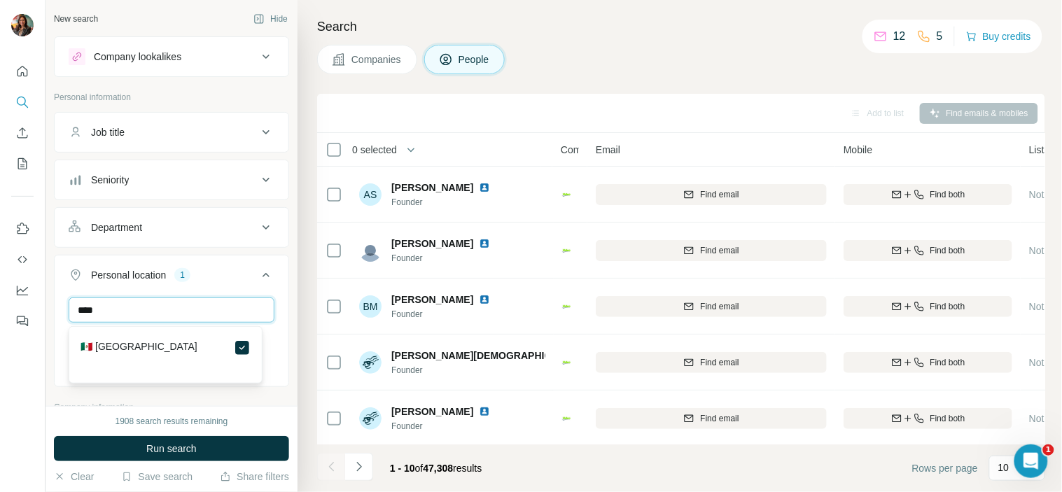
click at [204, 316] on input "****" at bounding box center [172, 310] width 206 height 25
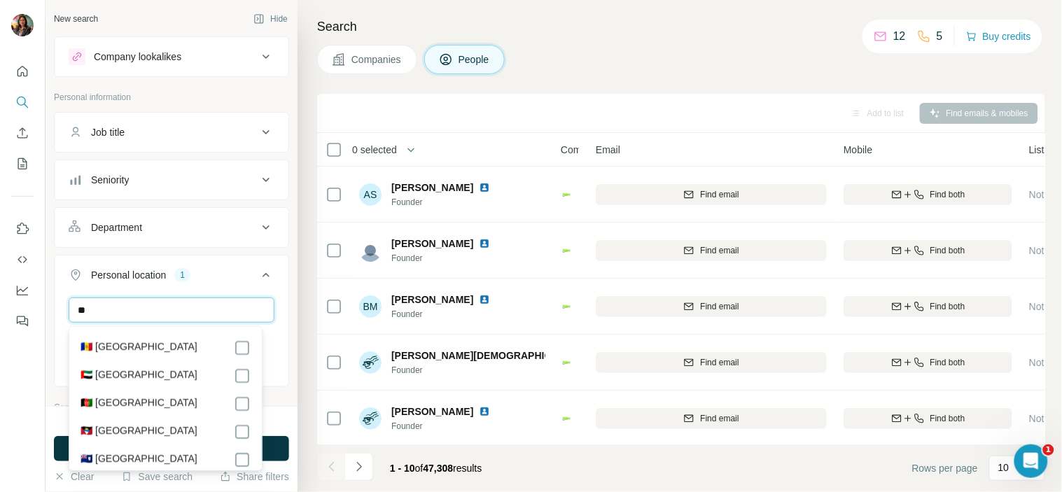
type input "*"
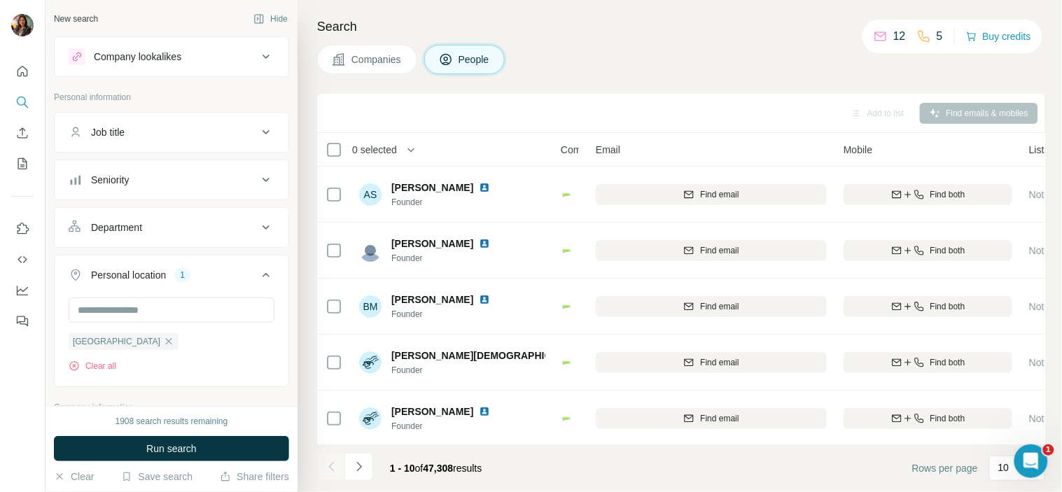
click at [18, 363] on div at bounding box center [23, 246] width 46 height 492
click at [168, 449] on span "Run search" at bounding box center [171, 449] width 50 height 14
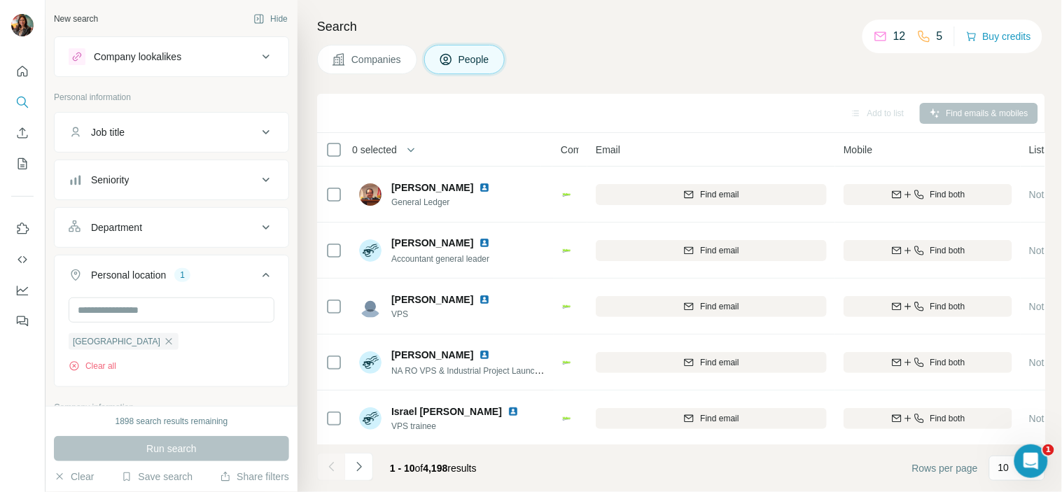
click at [214, 131] on div "Job title" at bounding box center [163, 132] width 189 height 14
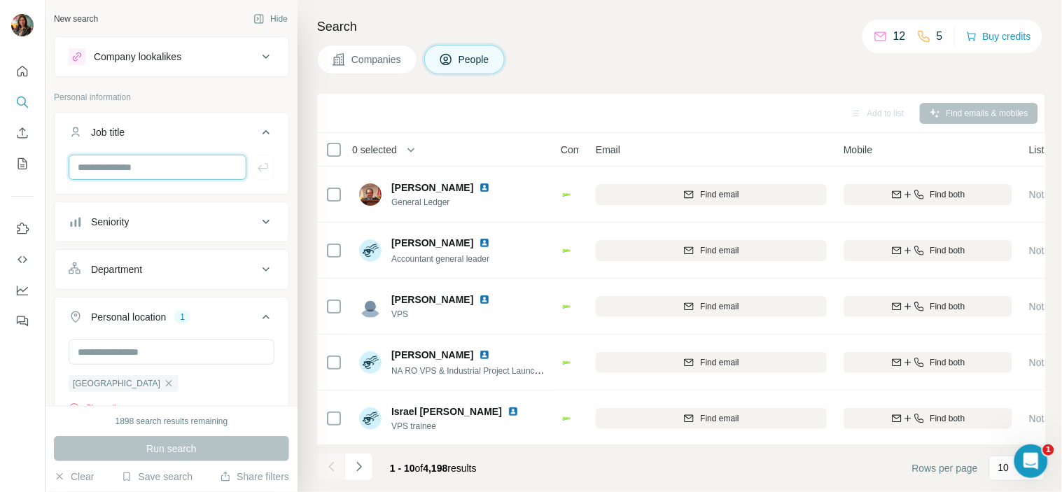
click at [189, 179] on input "text" at bounding box center [158, 167] width 178 height 25
paste input "**********"
type input "**********"
click at [177, 270] on div "Department" at bounding box center [163, 270] width 189 height 14
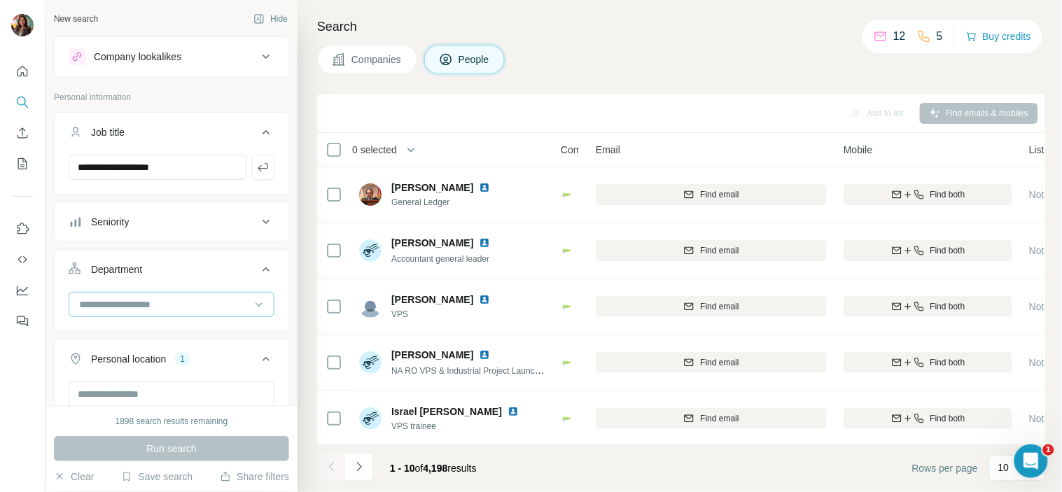
click at [163, 304] on input at bounding box center [164, 304] width 173 height 15
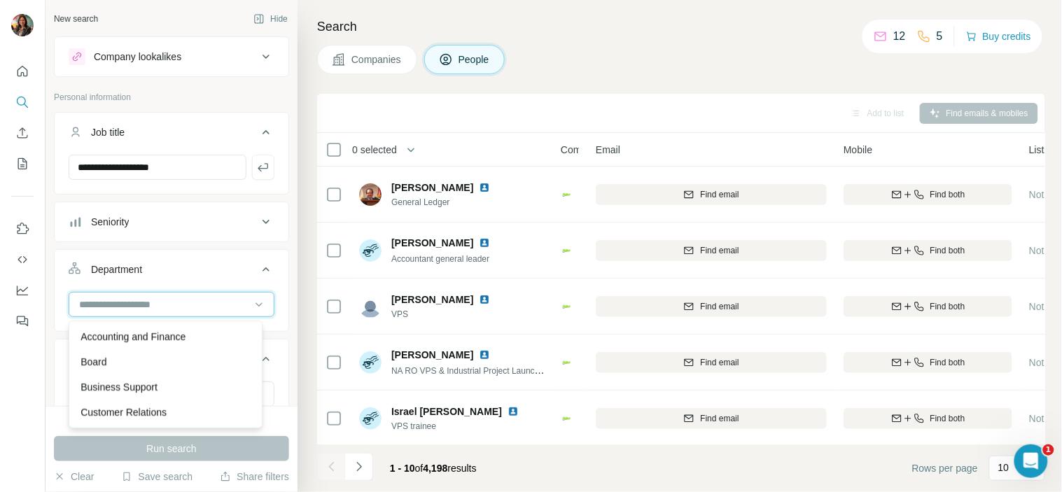
paste input "**********"
type input "**********"
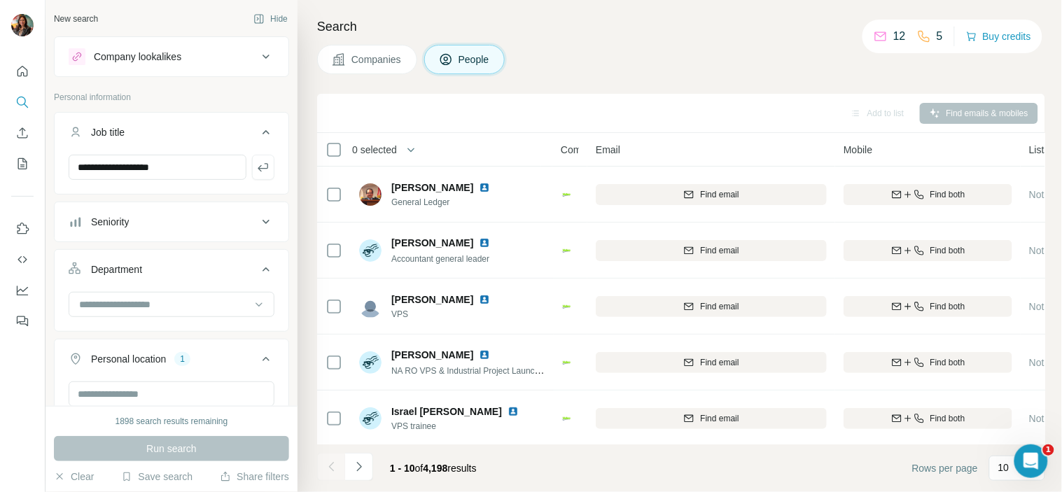
click at [209, 437] on div "Run search" at bounding box center [171, 448] width 235 height 25
click at [207, 442] on div "Run search" at bounding box center [171, 448] width 235 height 25
click at [196, 236] on button "Seniority" at bounding box center [172, 222] width 234 height 34
click at [208, 168] on input "**********" at bounding box center [158, 167] width 178 height 25
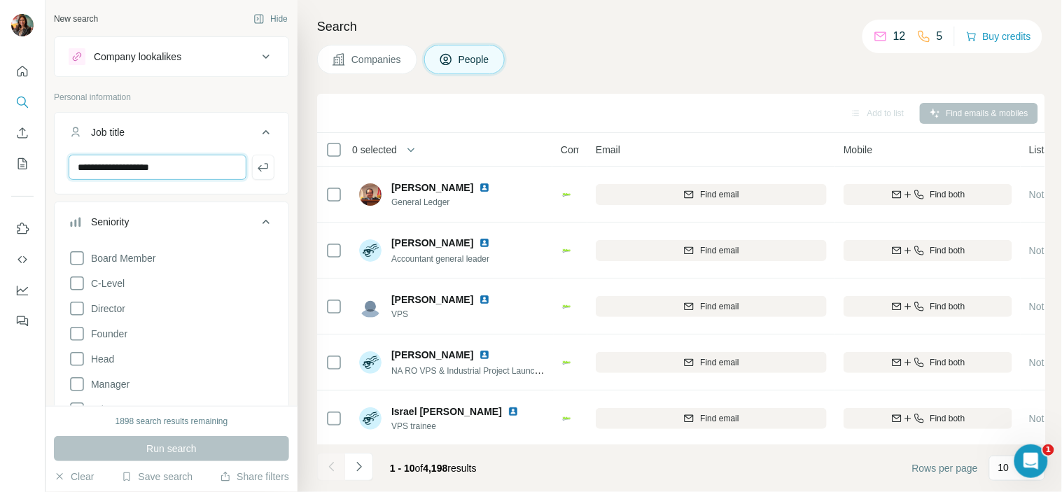
click at [180, 169] on input "**********" at bounding box center [158, 167] width 178 height 25
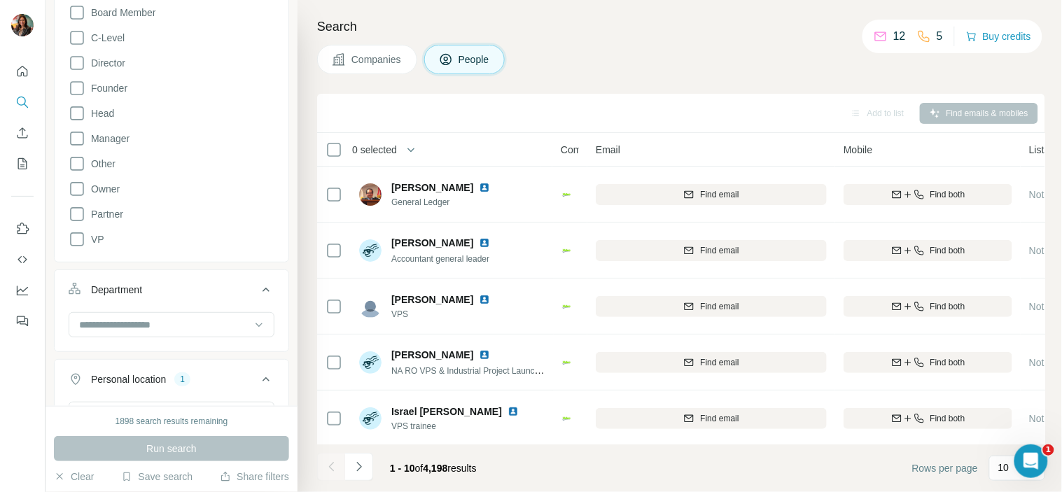
scroll to position [416, 0]
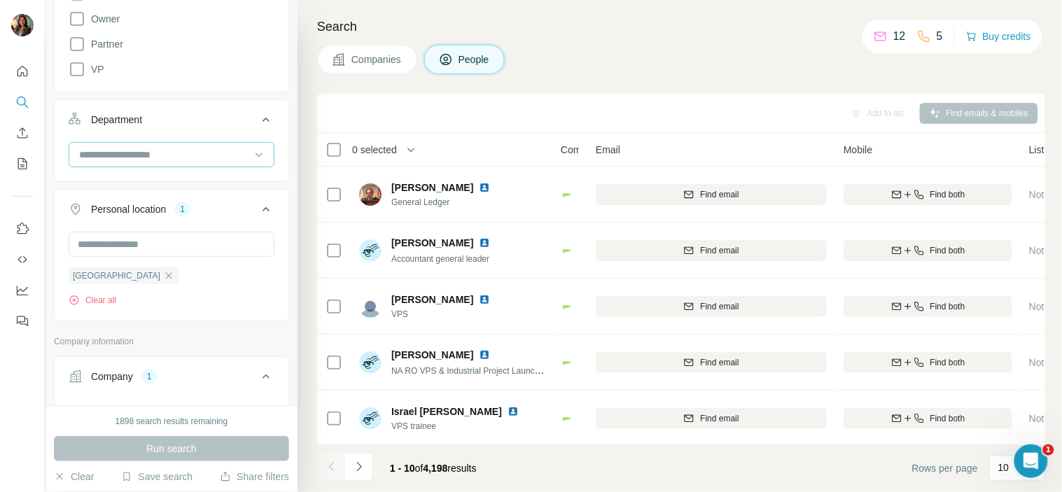
click at [188, 157] on input at bounding box center [164, 154] width 173 height 15
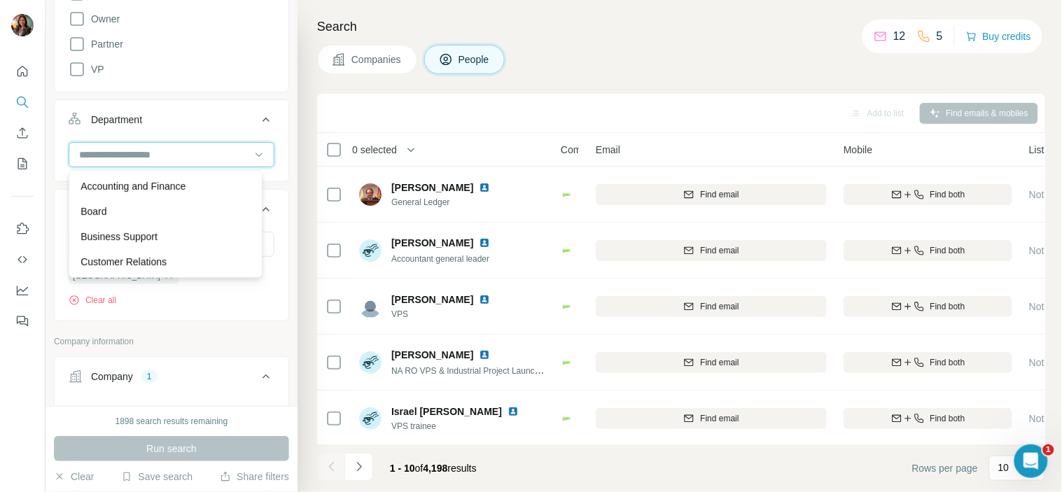
click at [188, 157] on input at bounding box center [164, 154] width 173 height 15
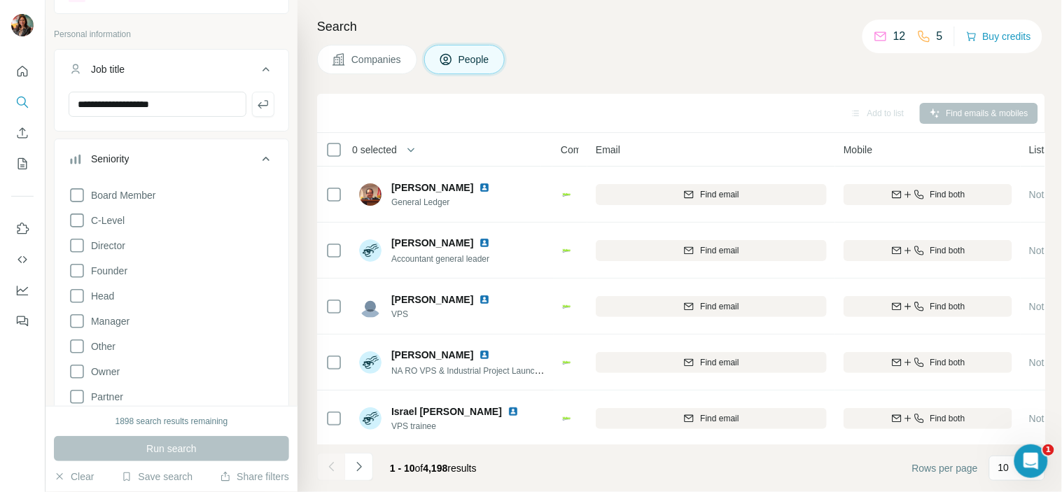
scroll to position [62, 0]
click at [256, 110] on icon "button" at bounding box center [263, 106] width 14 height 14
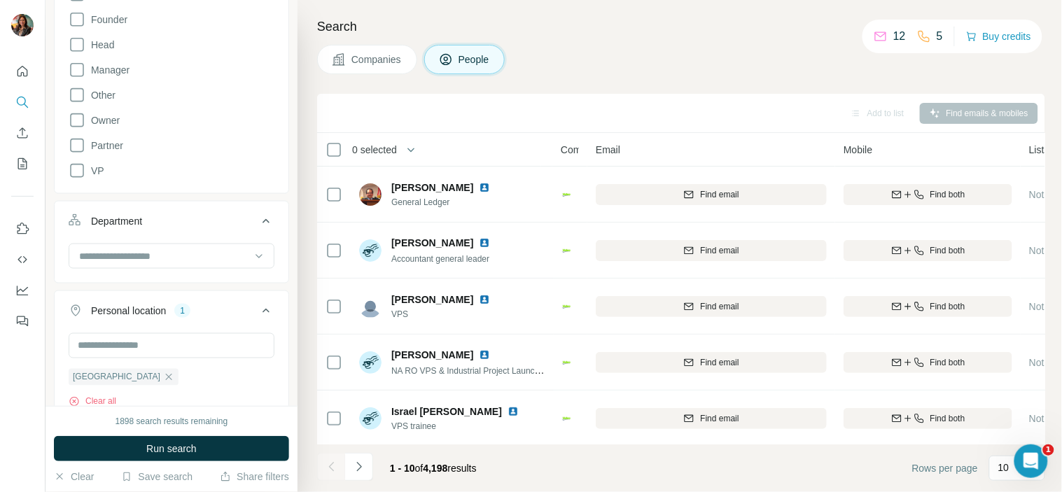
scroll to position [379, 0]
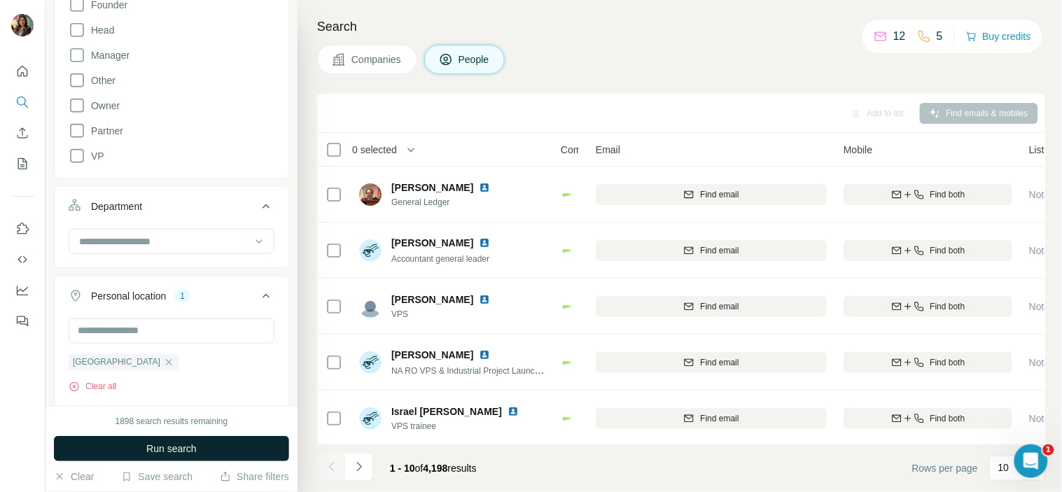
click at [179, 449] on span "Run search" at bounding box center [171, 449] width 50 height 14
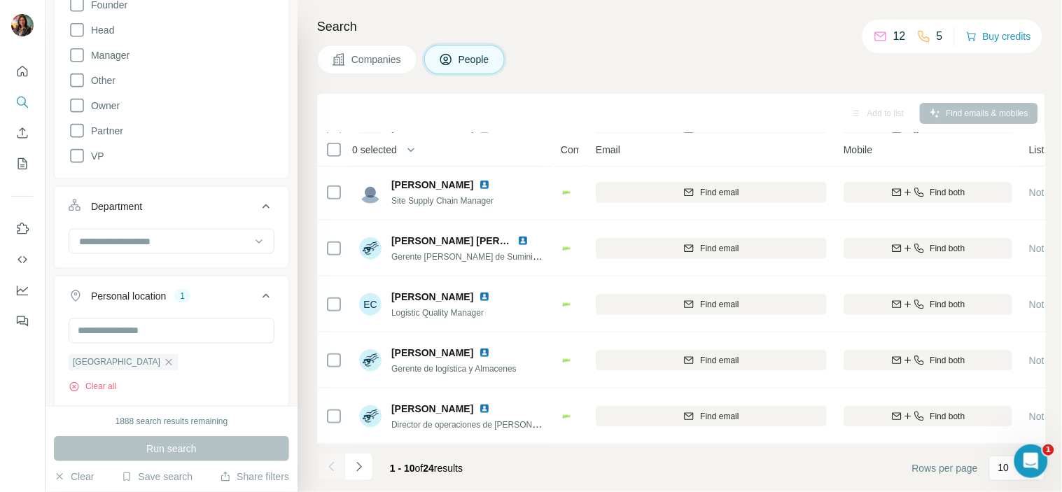
scroll to position [289, 0]
click at [359, 475] on button "Navigate to next page" at bounding box center [359, 467] width 28 height 28
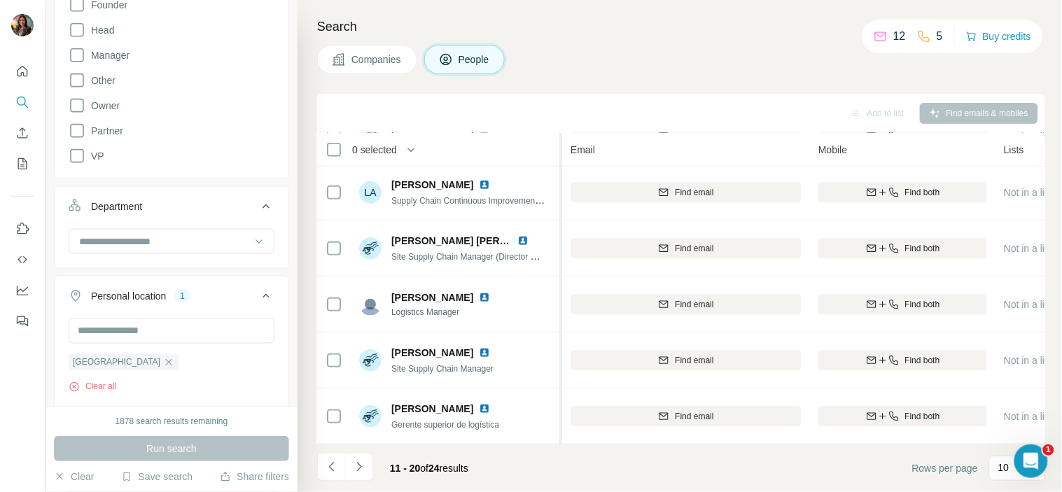
scroll to position [289, 27]
click at [353, 471] on icon "Navigate to next page" at bounding box center [359, 467] width 14 height 14
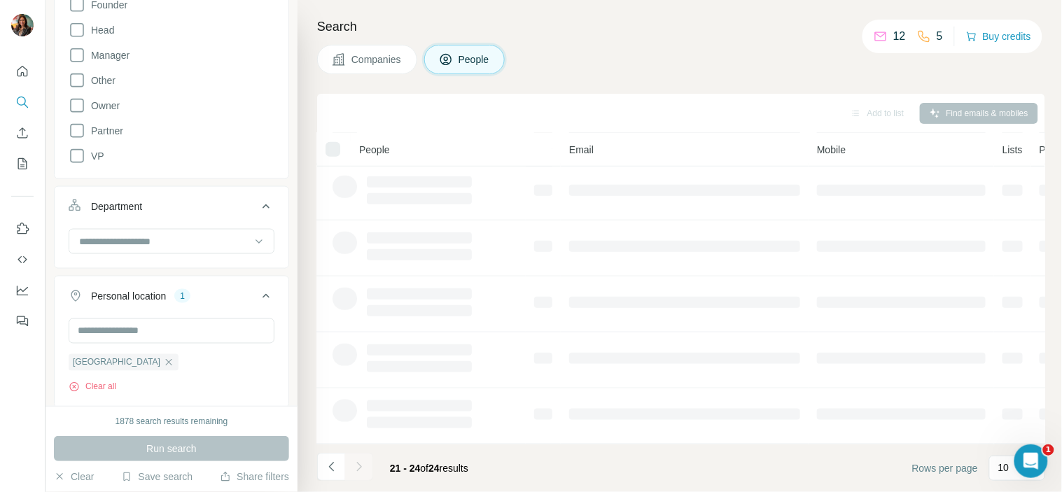
scroll to position [0, 27]
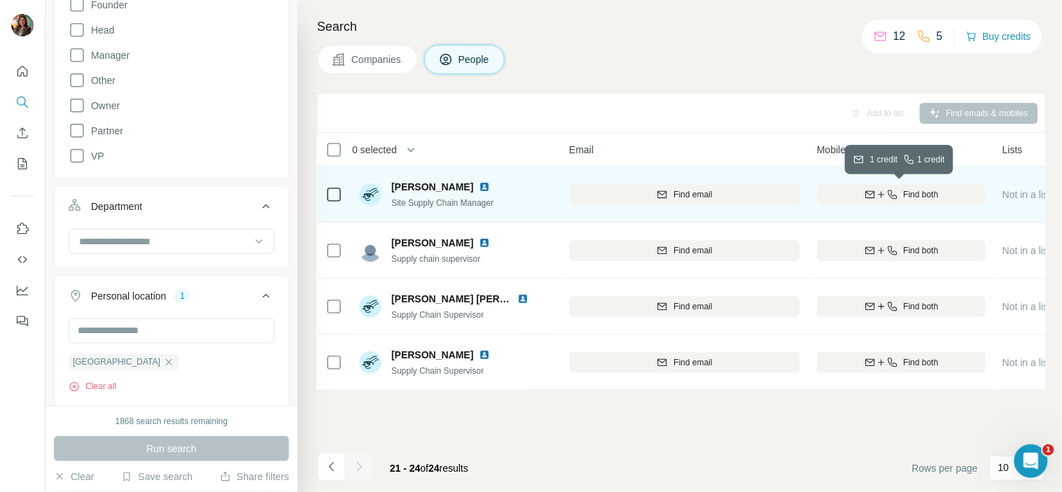
click at [892, 203] on button "Find both" at bounding box center [901, 194] width 169 height 21
click at [892, 203] on div "Finding mobile" at bounding box center [901, 194] width 169 height 39
